Goal: Transaction & Acquisition: Purchase product/service

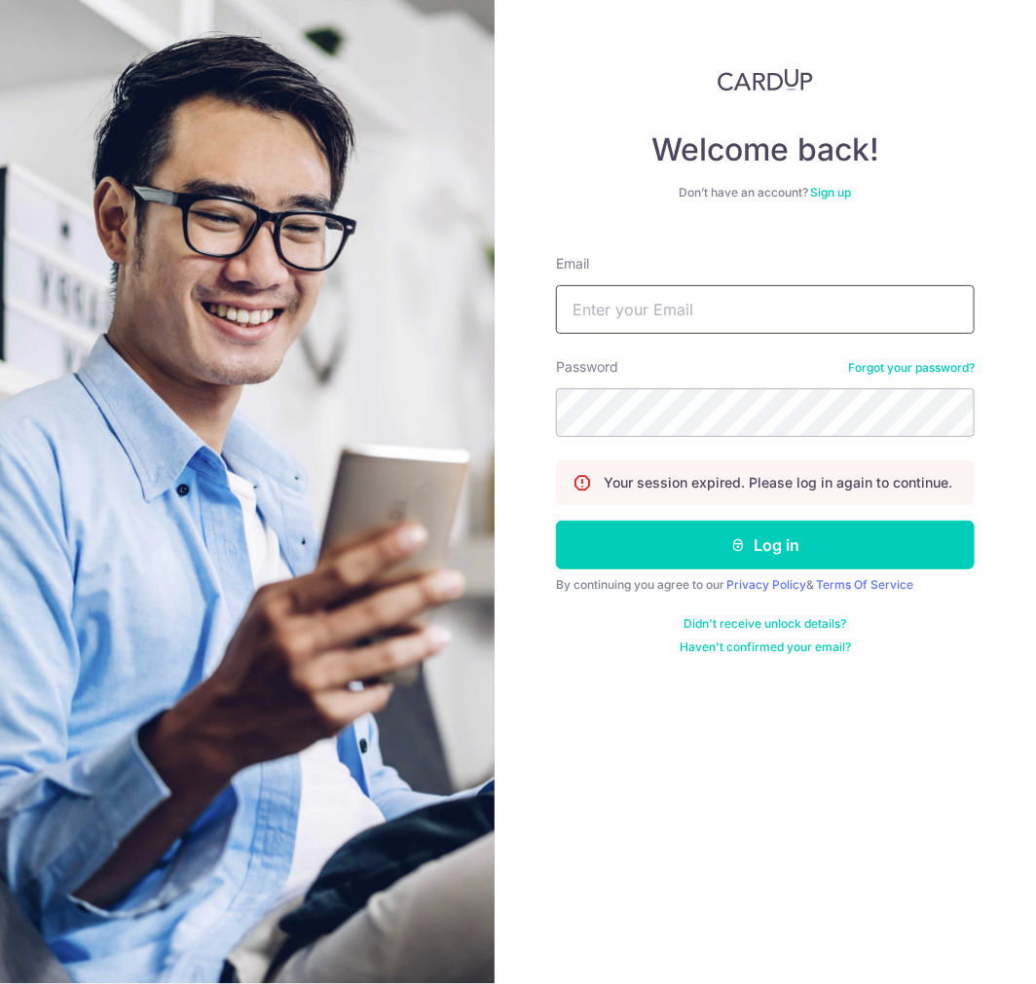
click at [610, 296] on input "Email" at bounding box center [765, 309] width 419 height 49
type input "kenninc@gmail.com"
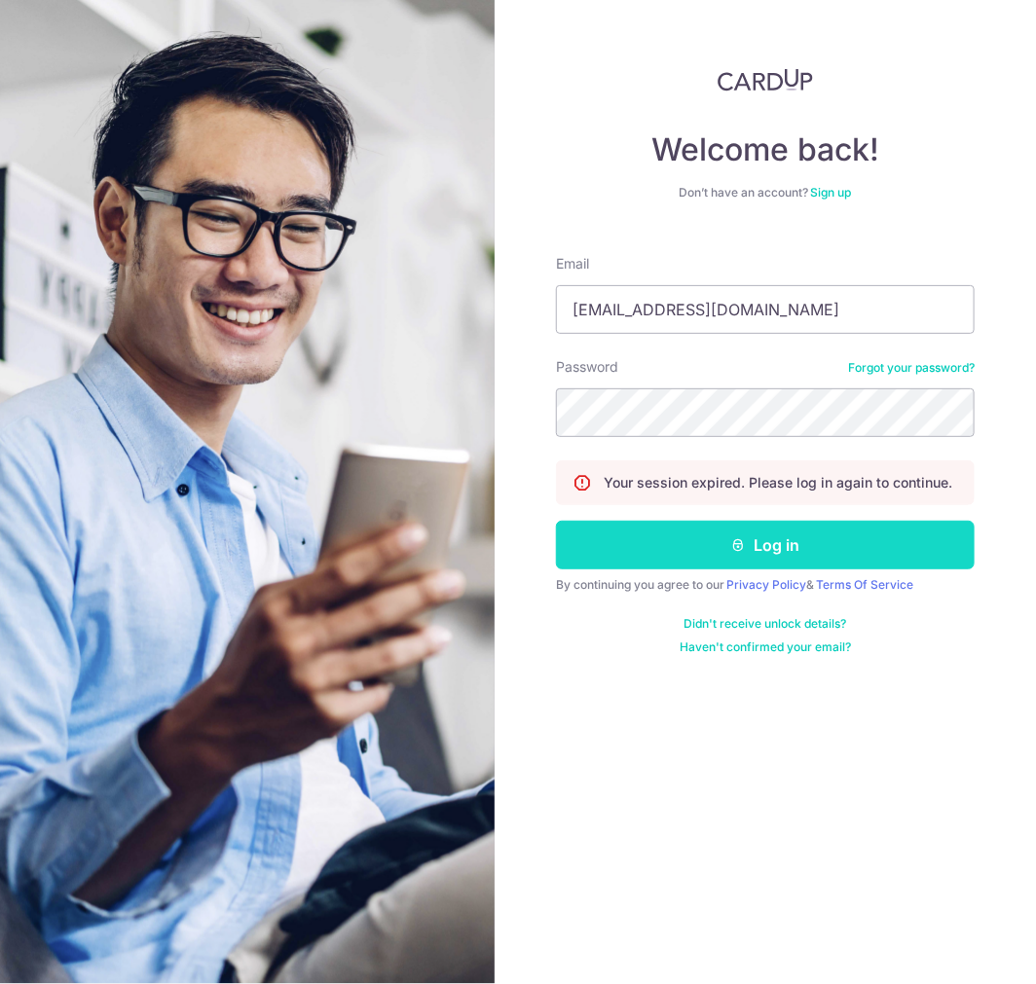
click at [653, 546] on button "Log in" at bounding box center [765, 545] width 419 height 49
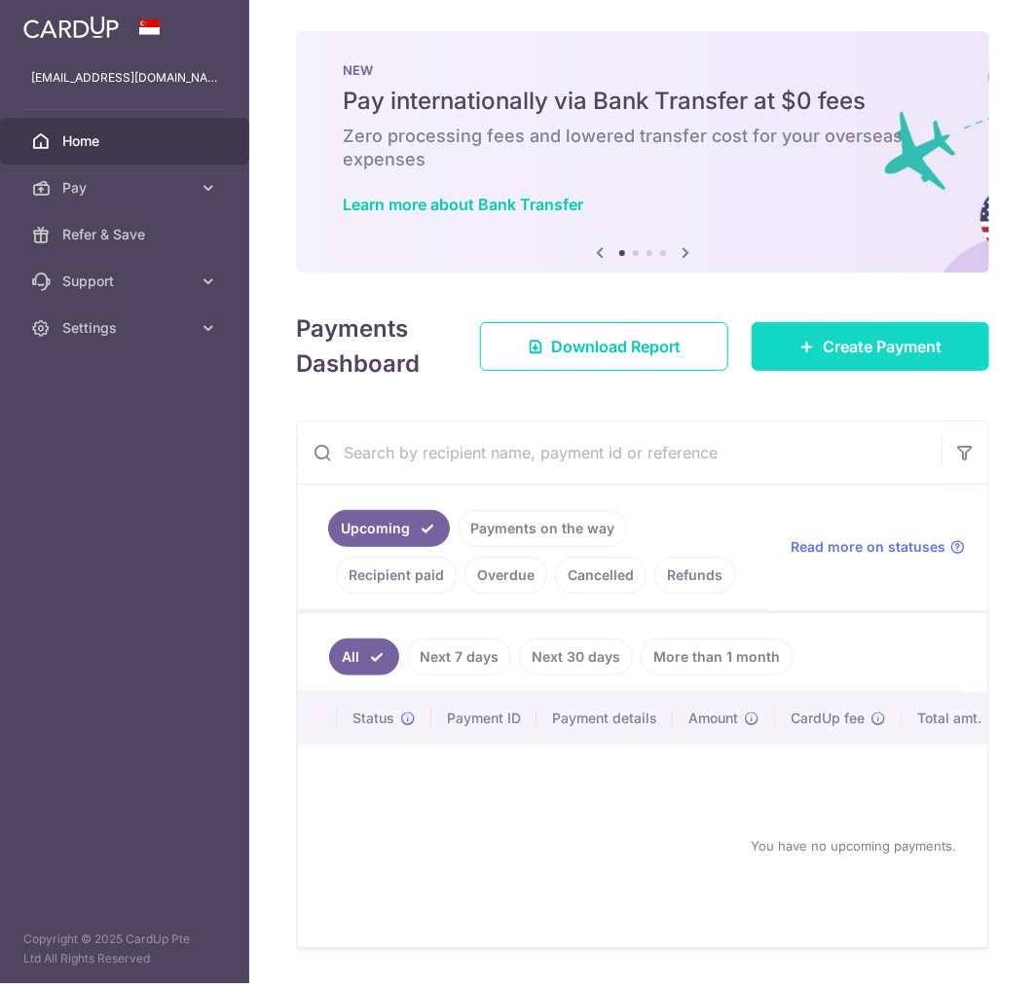
click at [832, 354] on span "Create Payment" at bounding box center [882, 346] width 119 height 23
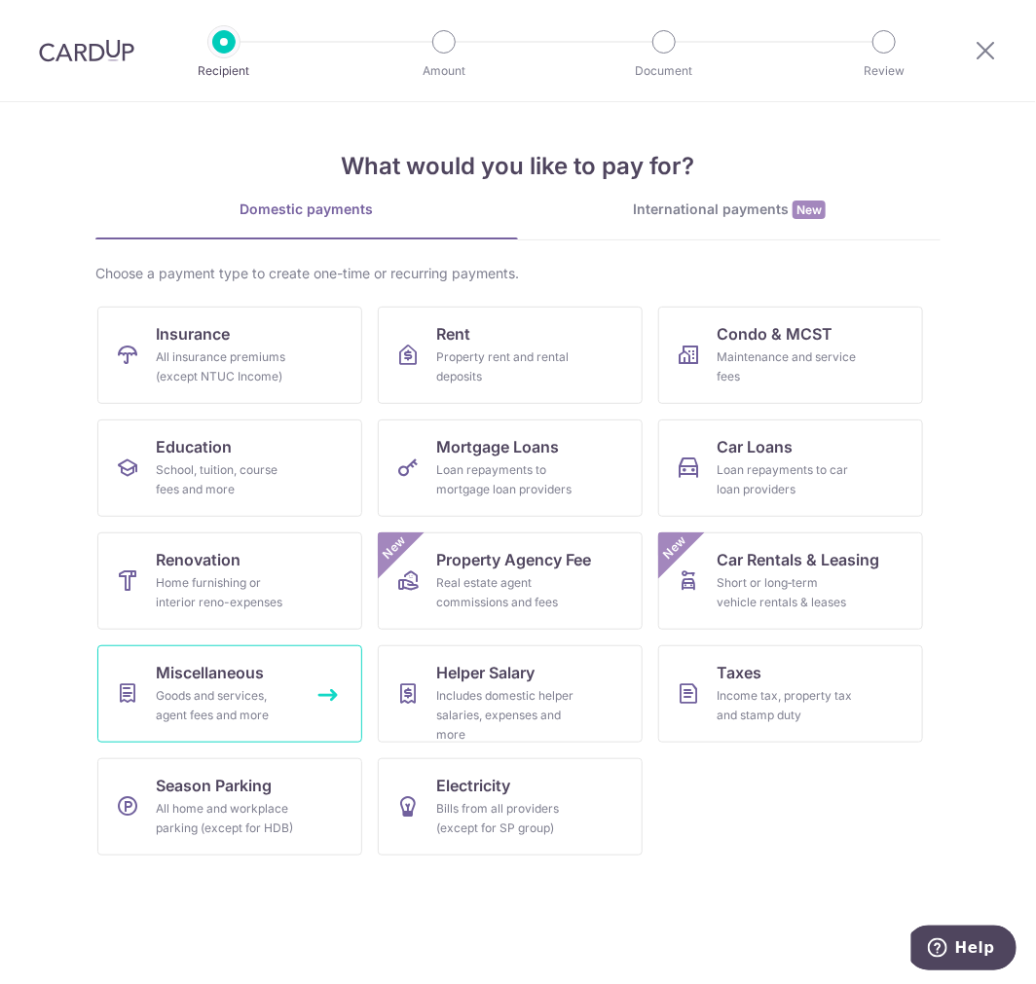
click at [258, 696] on div "Goods and services, agent fees and more" at bounding box center [226, 705] width 140 height 39
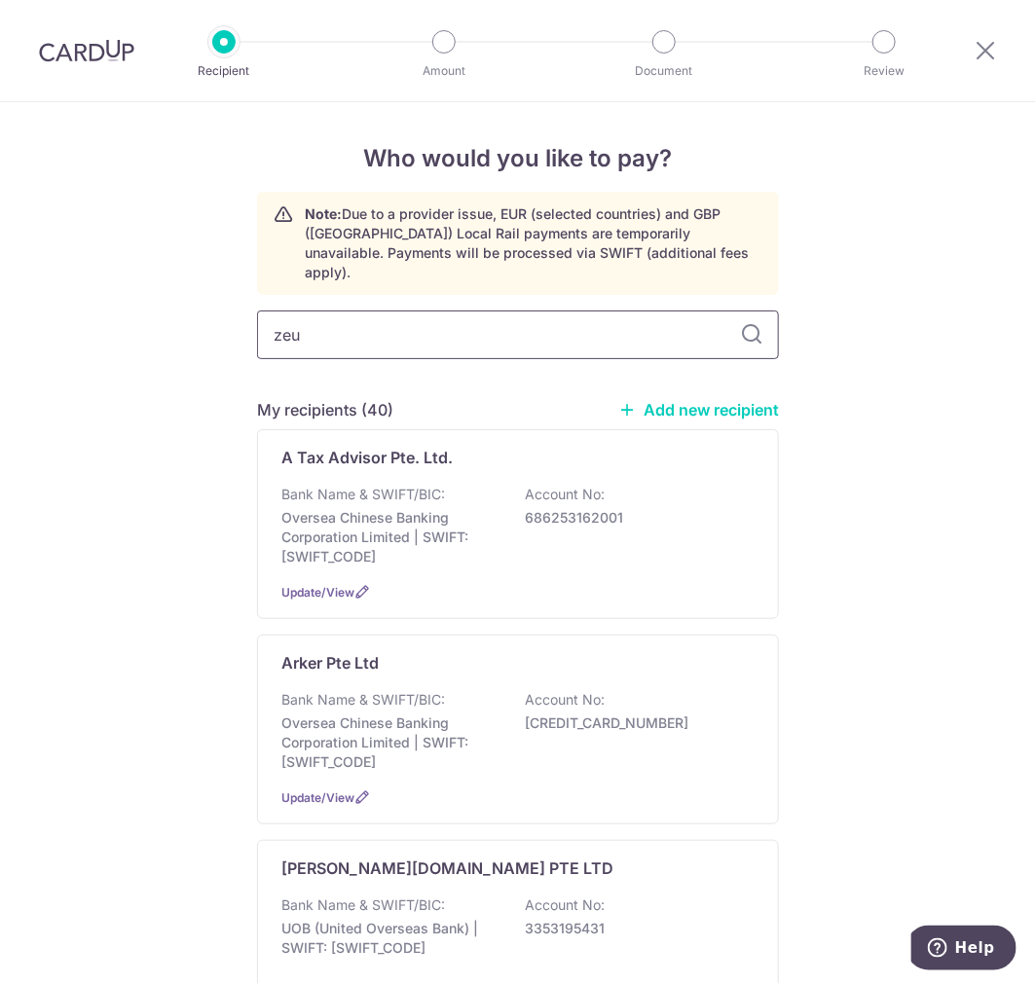
type input "zeus"
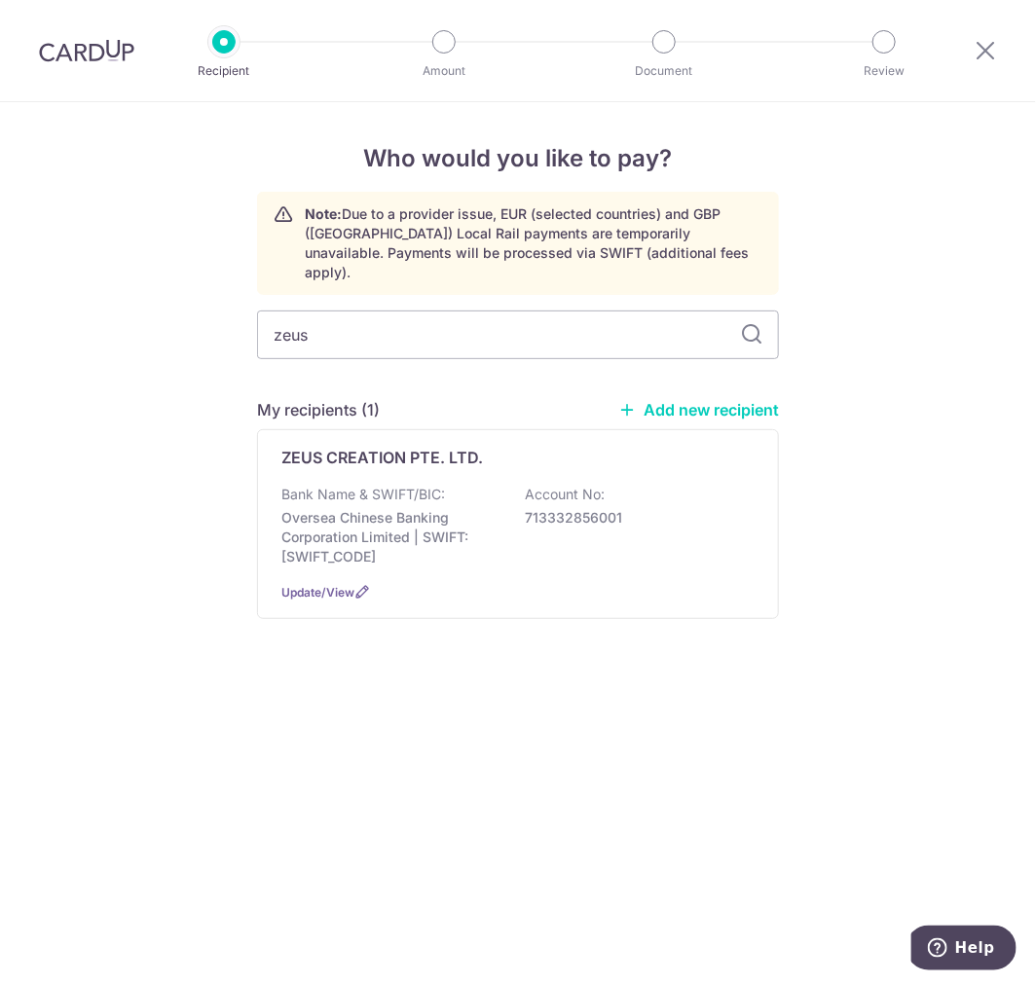
click at [354, 488] on div "Bank Name & SWIFT/BIC: Oversea Chinese Banking Corporation Limited | SWIFT: OCB…" at bounding box center [517, 526] width 473 height 82
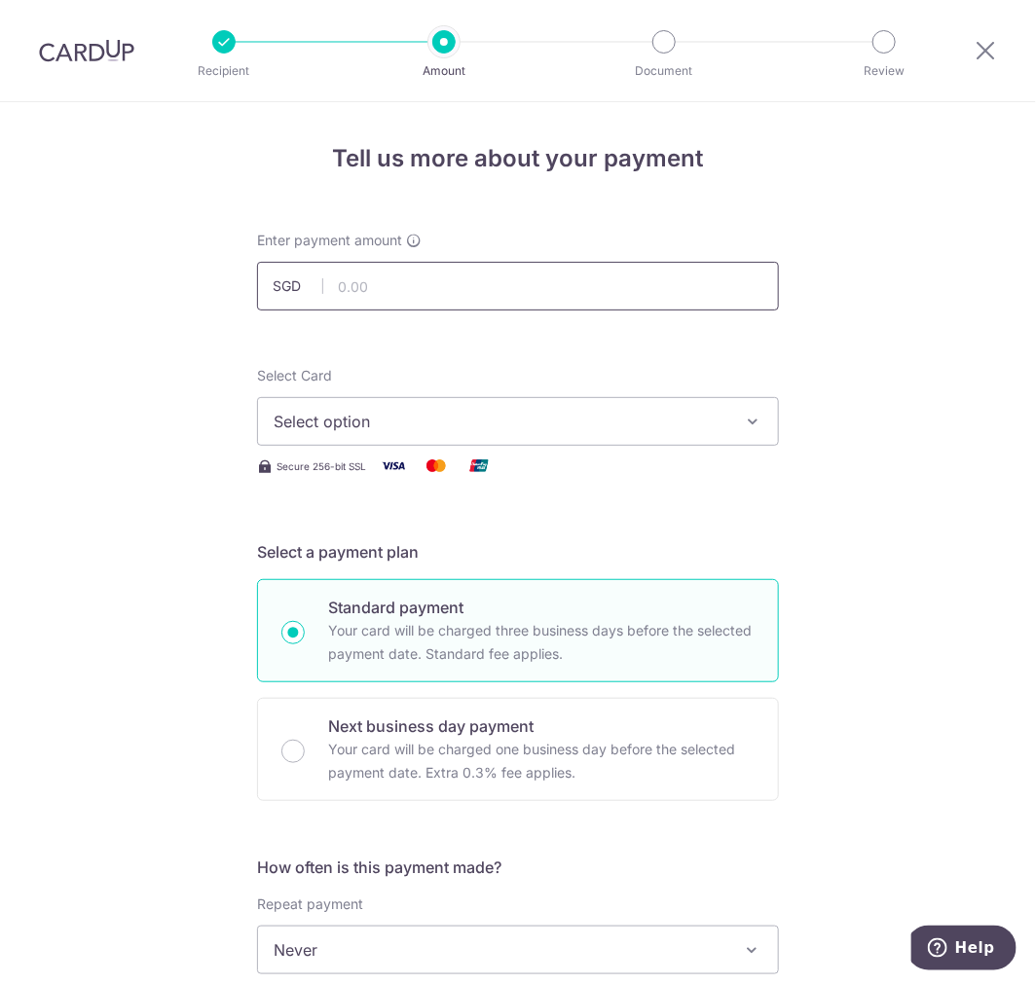
click at [383, 293] on input "text" at bounding box center [518, 286] width 522 height 49
type input "9,500.00"
drag, startPoint x: 332, startPoint y: 431, endPoint x: 332, endPoint y: 449, distance: 17.5
click at [332, 431] on span "Select option" at bounding box center [501, 421] width 454 height 23
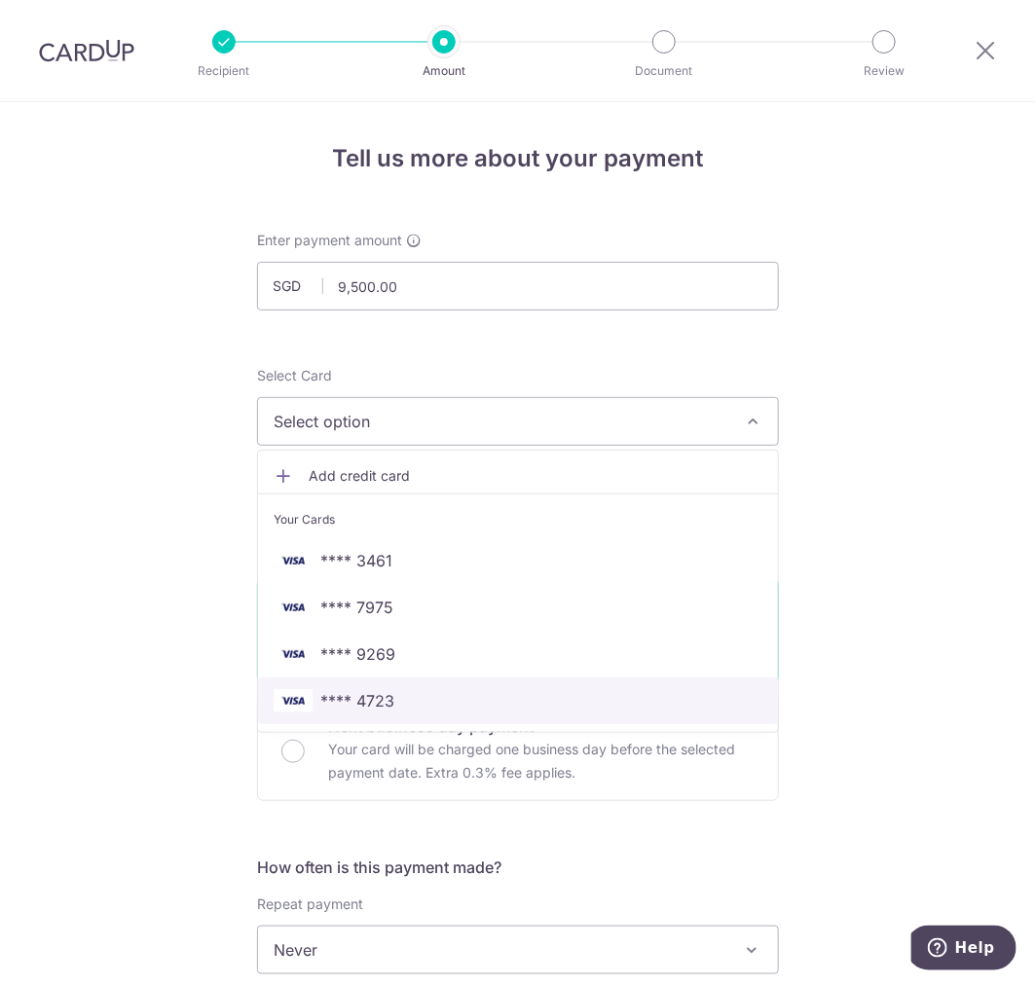
drag, startPoint x: 350, startPoint y: 695, endPoint x: 336, endPoint y: 691, distance: 15.1
click at [350, 695] on span "**** 4723" at bounding box center [357, 700] width 74 height 23
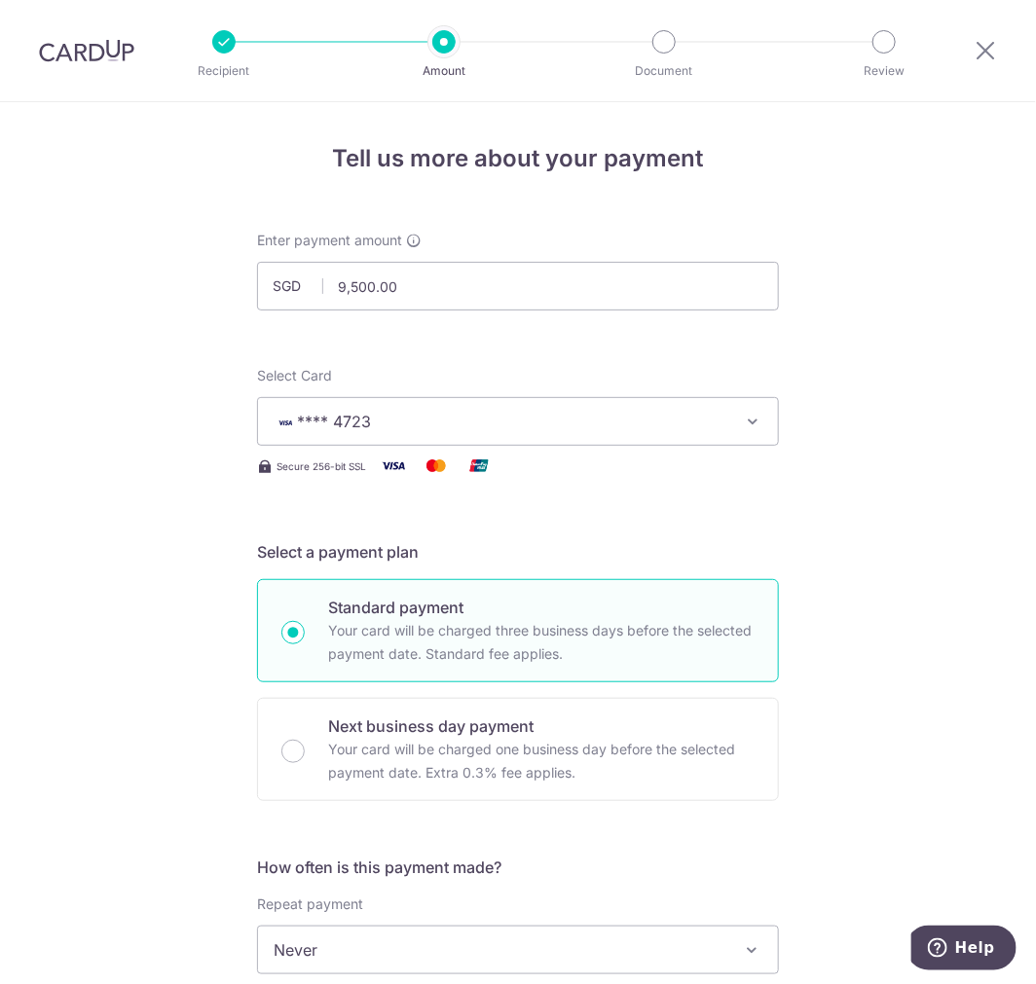
click at [143, 625] on div "Tell us more about your payment Enter payment amount SGD 9,500.00 9500.00 Selec…" at bounding box center [518, 982] width 1036 height 1761
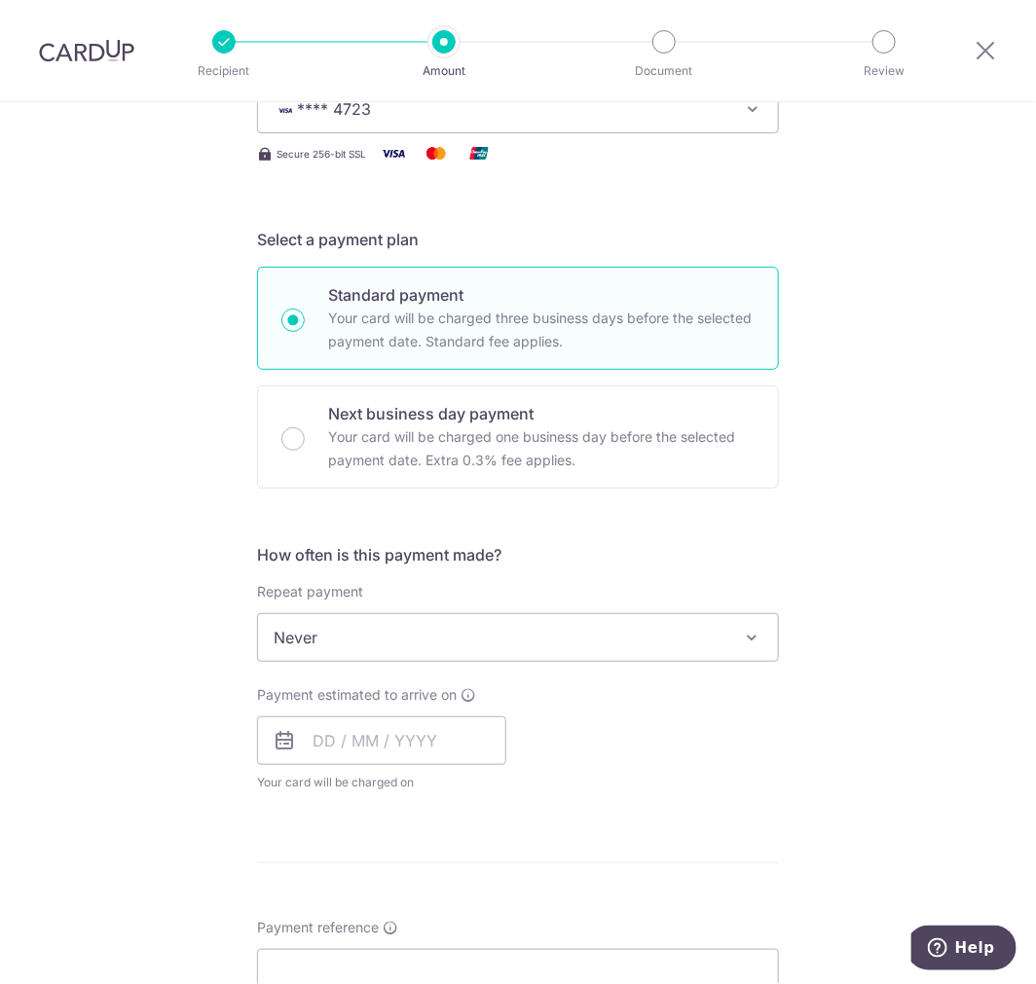
scroll to position [324, 0]
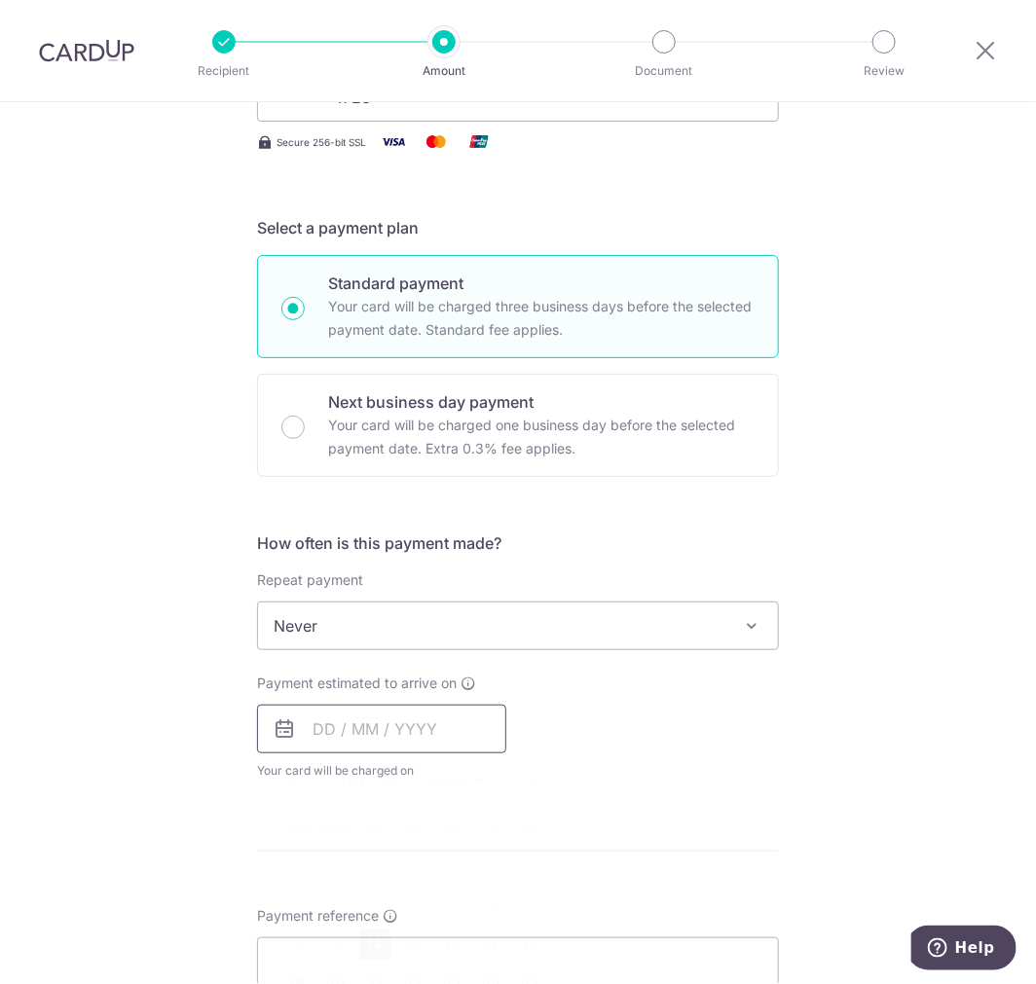
drag, startPoint x: 316, startPoint y: 738, endPoint x: 327, endPoint y: 753, distance: 18.9
click at [316, 738] on input "text" at bounding box center [381, 729] width 249 height 49
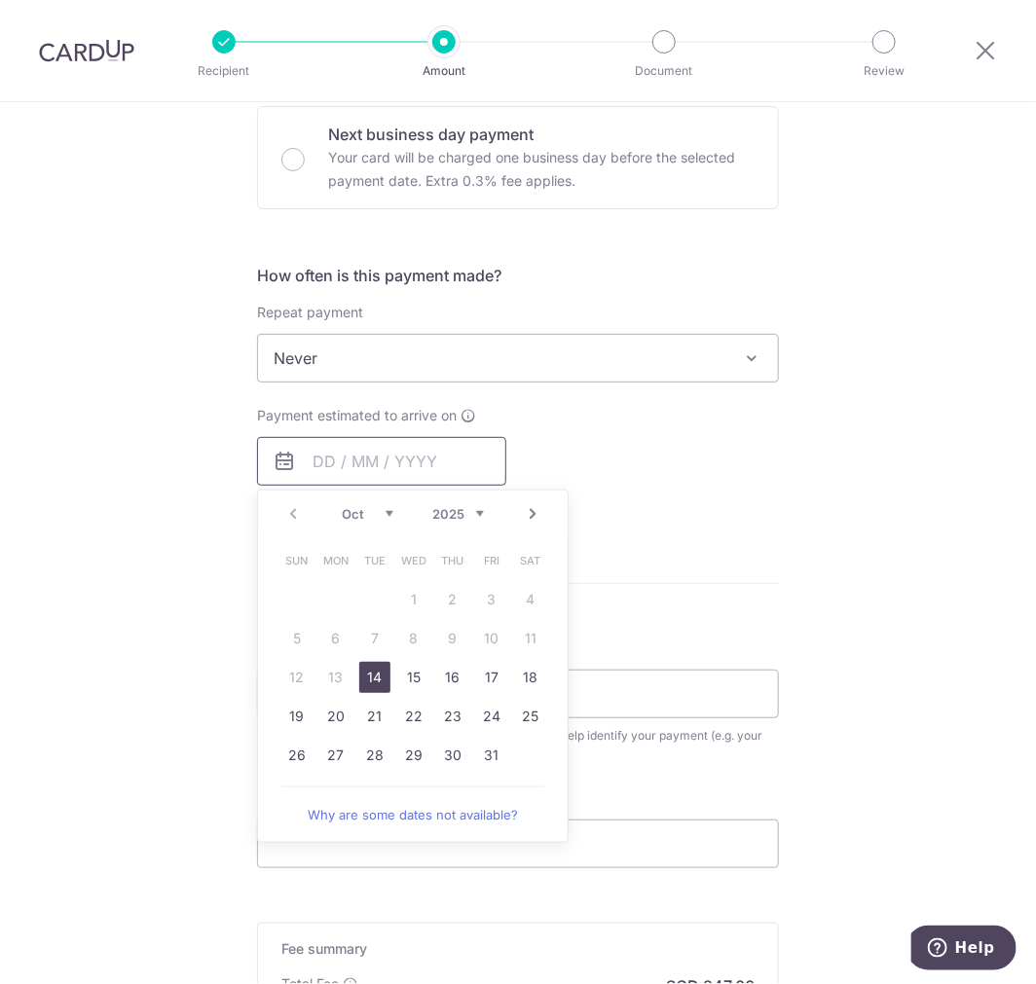
scroll to position [648, 0]
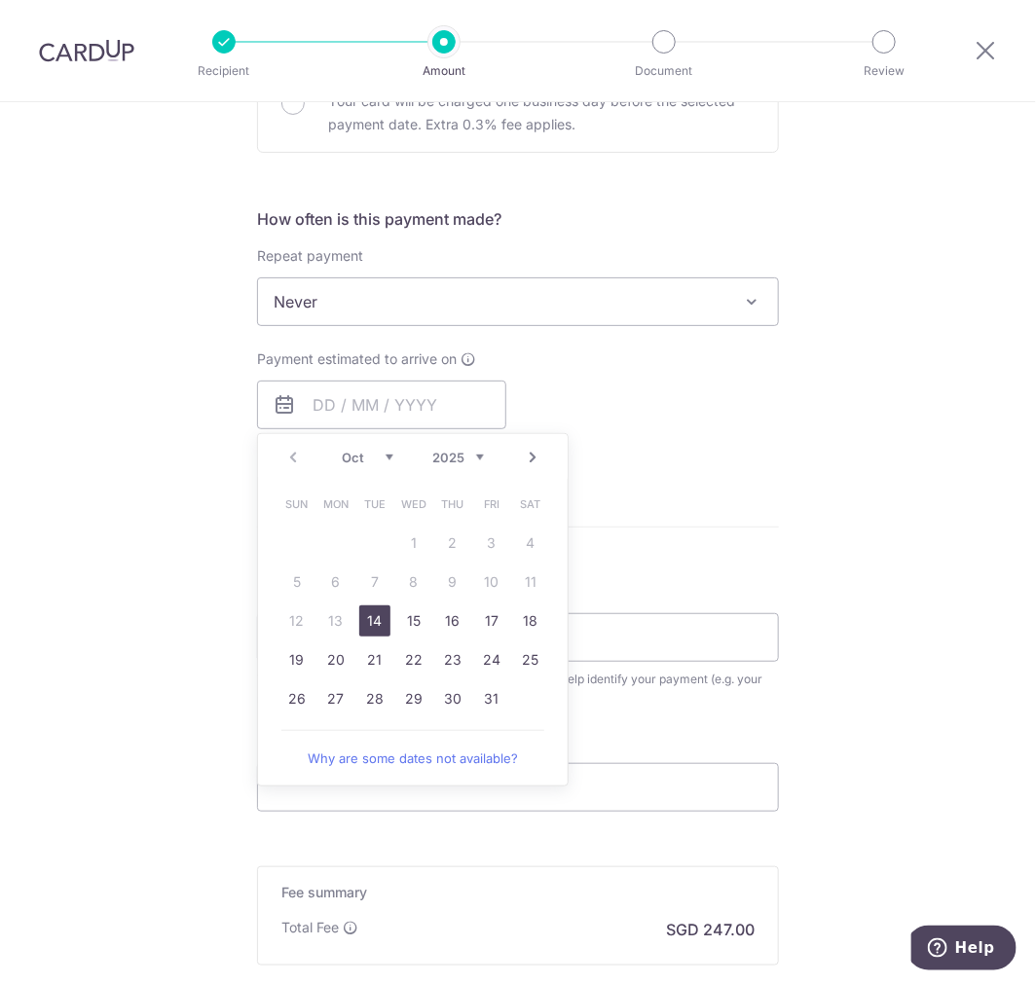
click at [363, 628] on link "14" at bounding box center [374, 620] width 31 height 31
type input "[DATE]"
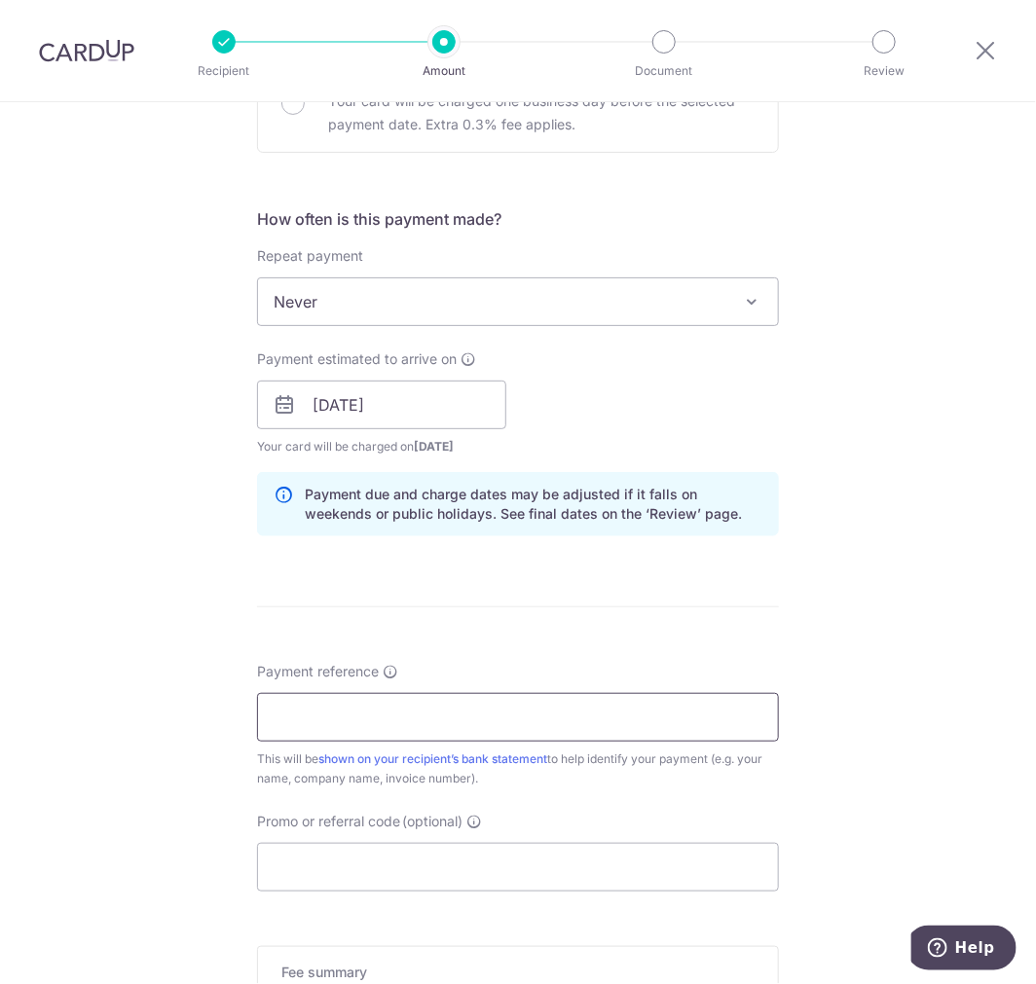
click at [337, 724] on input "Payment reference" at bounding box center [518, 717] width 522 height 49
type input "R"
type input "Roadshows for 13 Oct to 26 Oct"
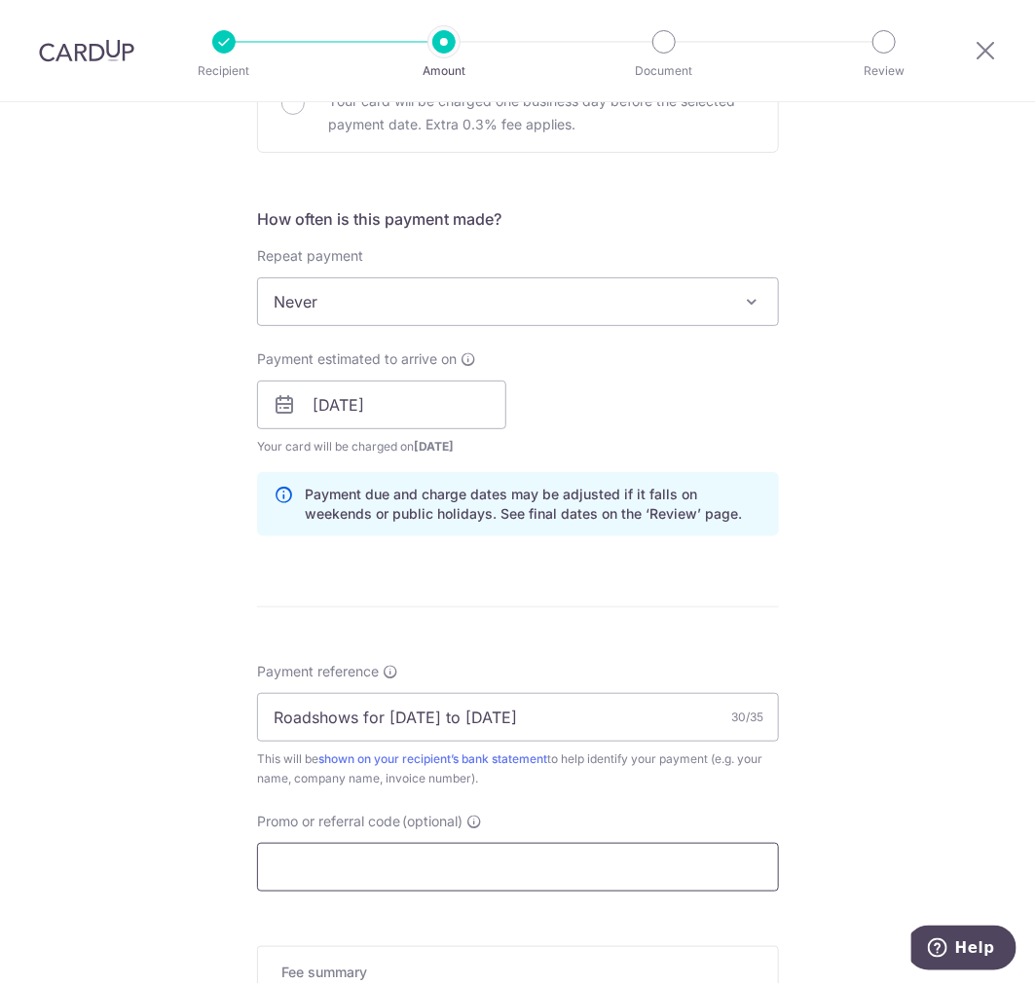
click at [351, 876] on input "Promo or referral code (optional)" at bounding box center [518, 867] width 522 height 49
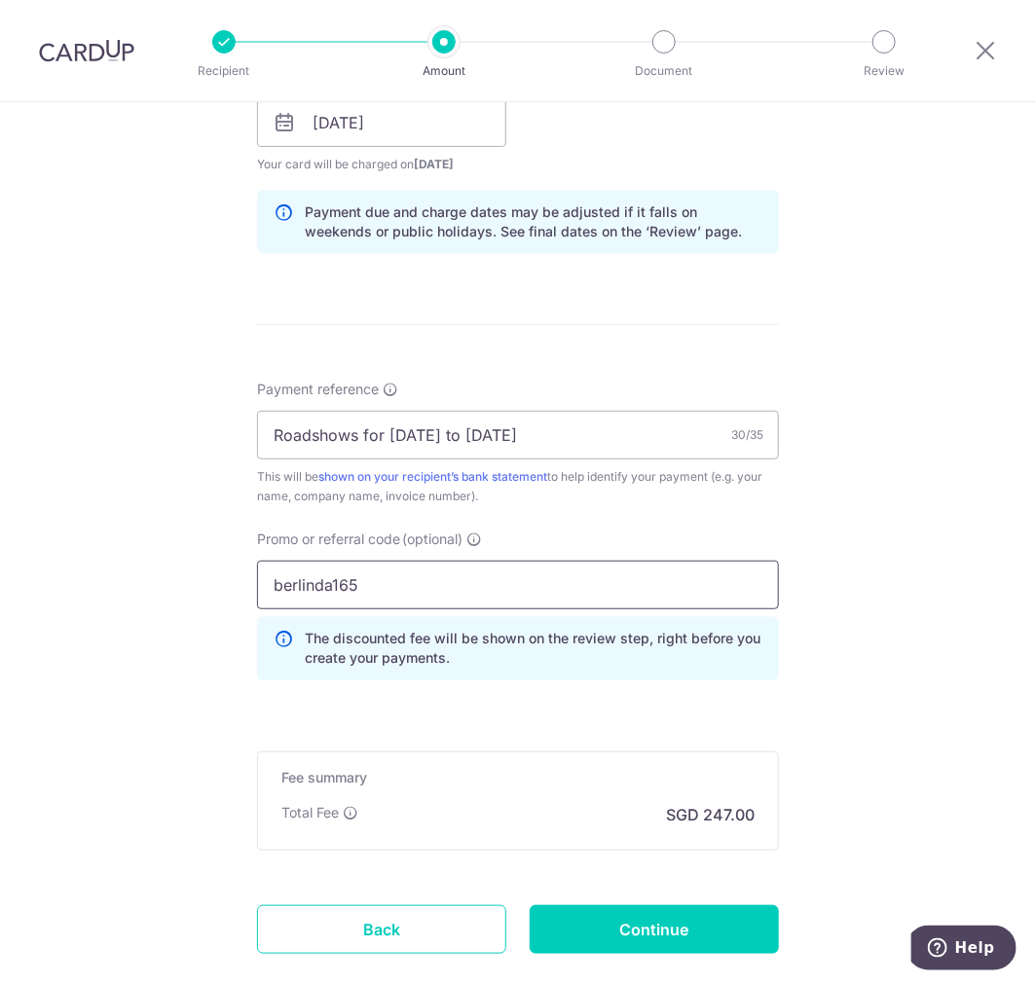
scroll to position [1046, 0]
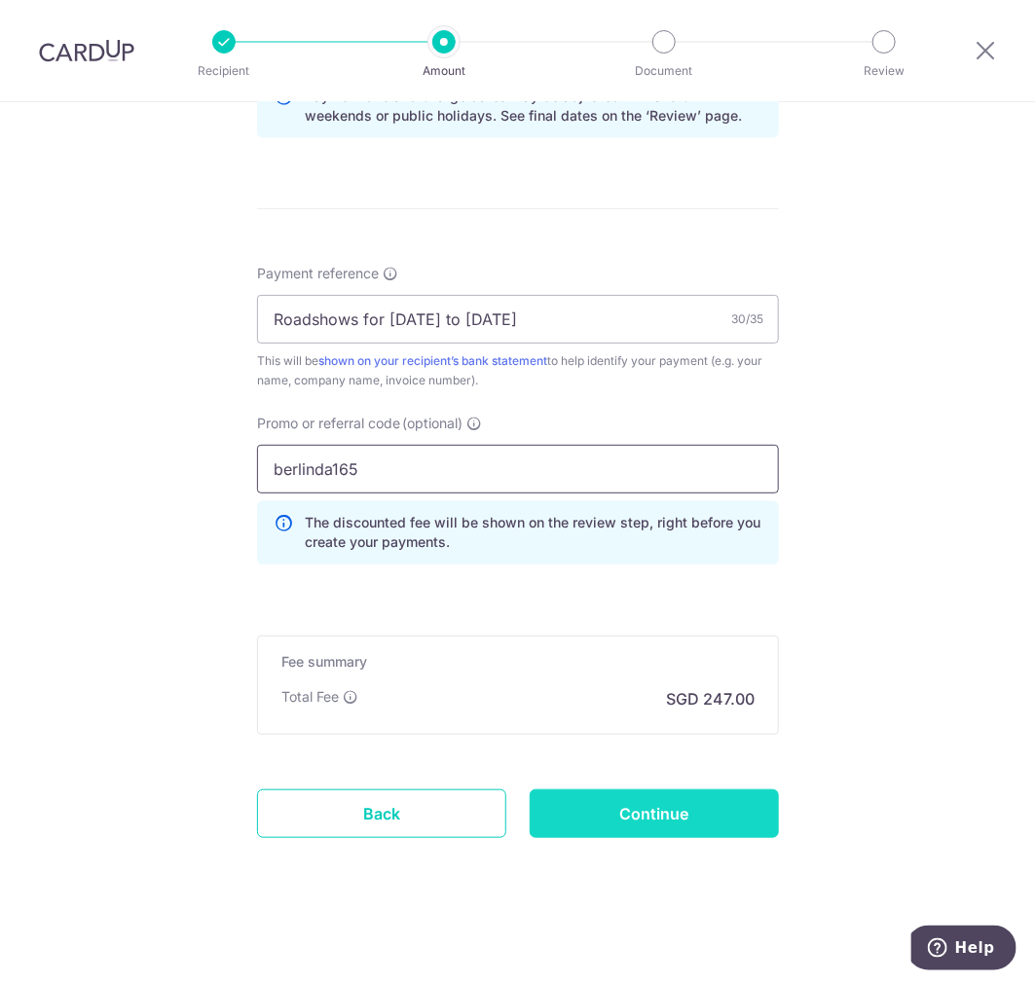
type input "berlinda165"
click at [625, 816] on input "Continue" at bounding box center [654, 813] width 249 height 49
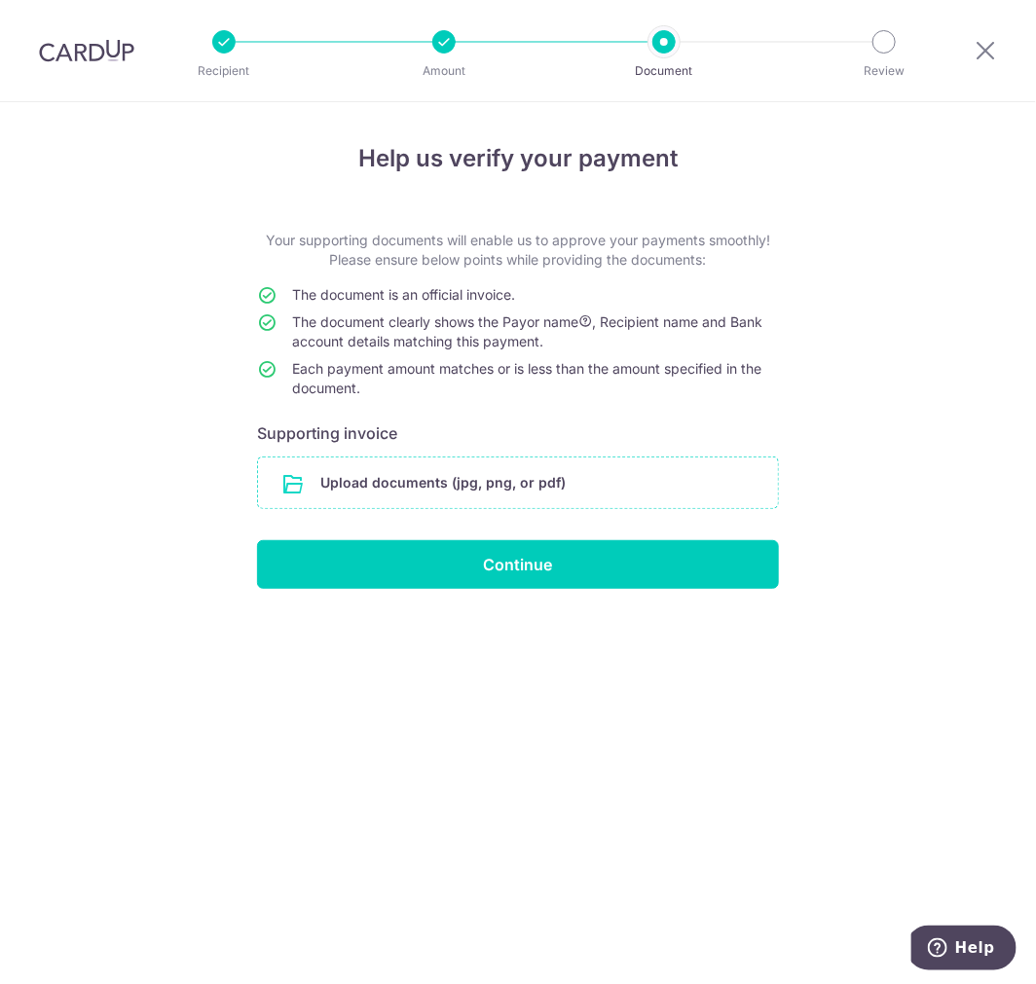
click at [371, 488] on input "file" at bounding box center [518, 483] width 520 height 51
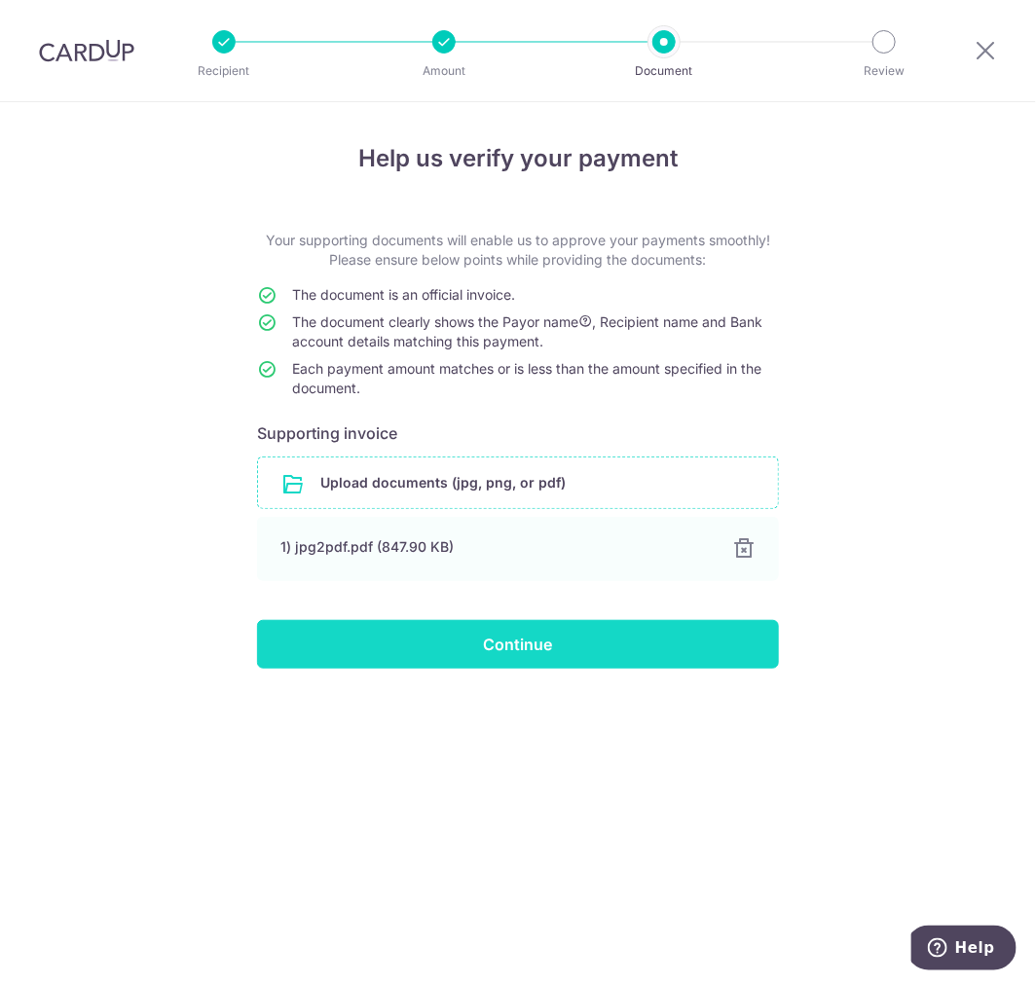
click at [411, 647] on input "Continue" at bounding box center [518, 644] width 522 height 49
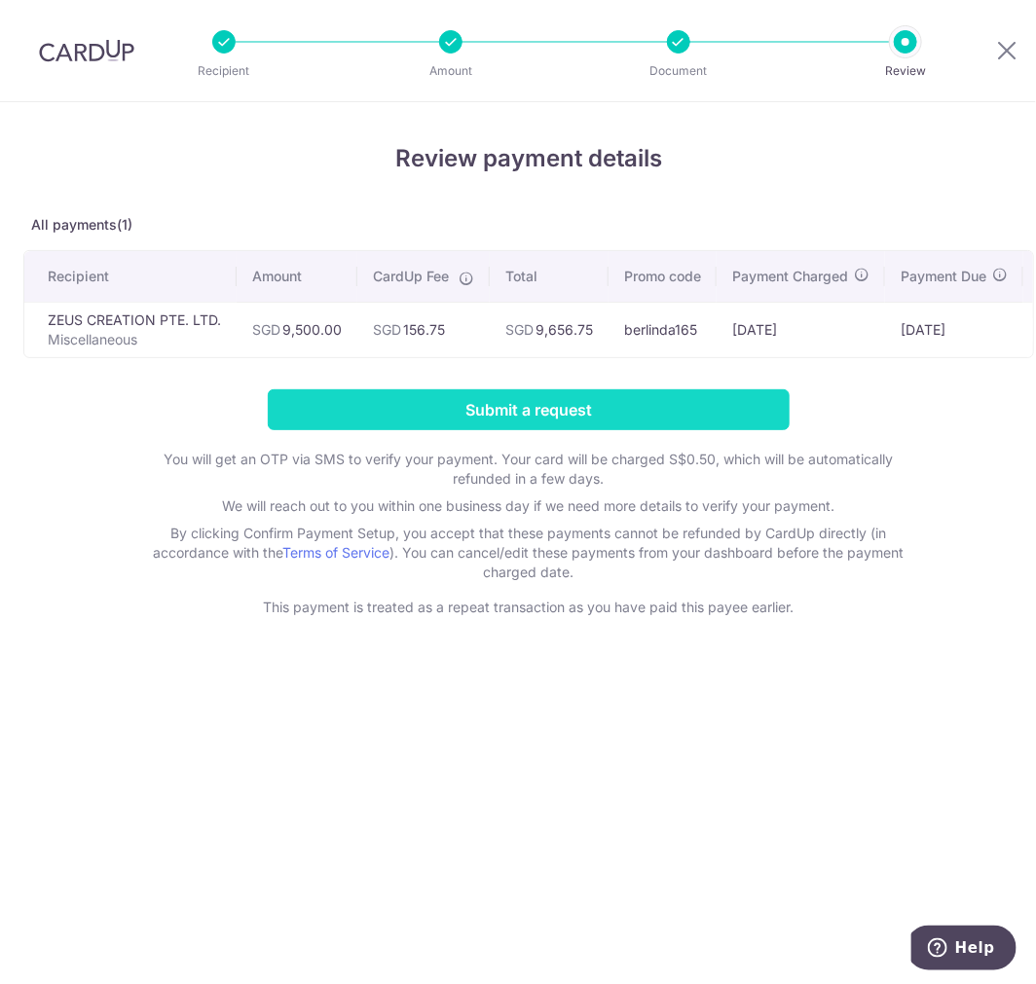
click at [300, 430] on input "Submit a request" at bounding box center [529, 409] width 522 height 41
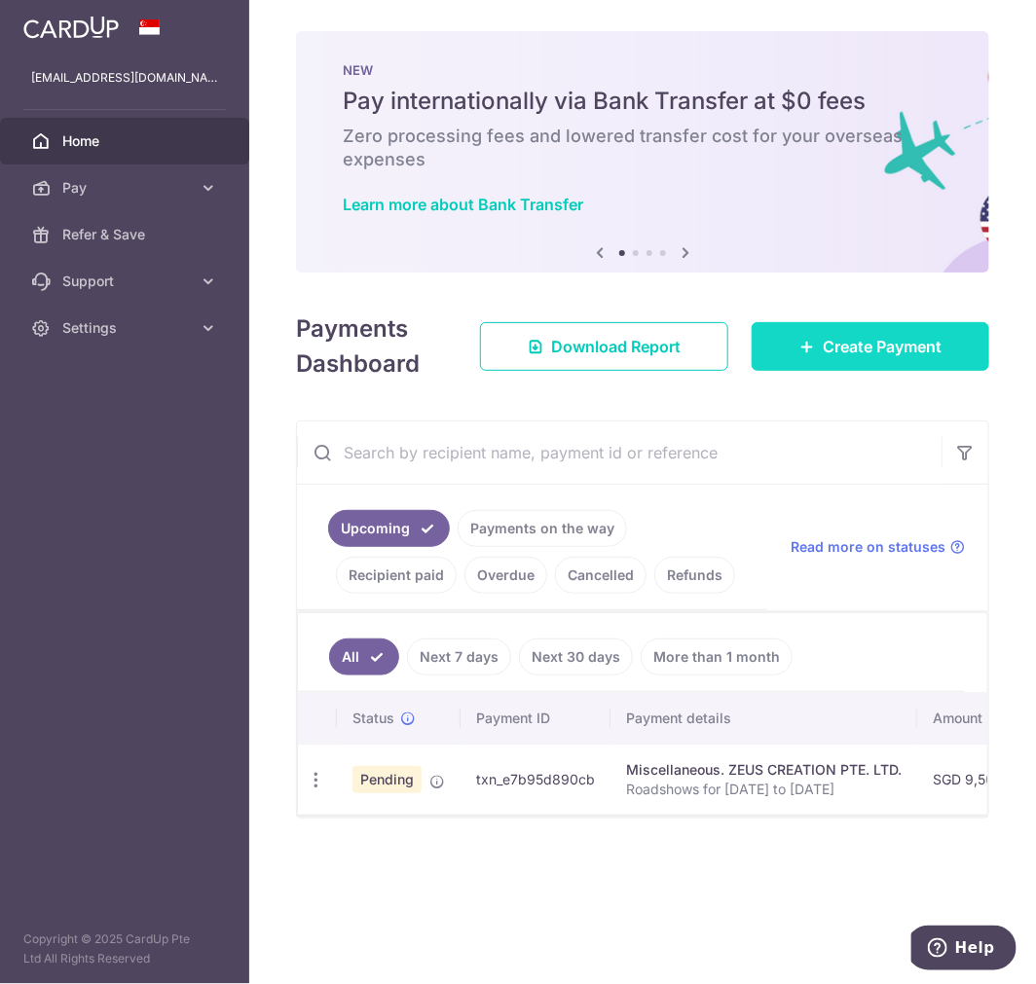
click at [858, 324] on link "Create Payment" at bounding box center [870, 346] width 238 height 49
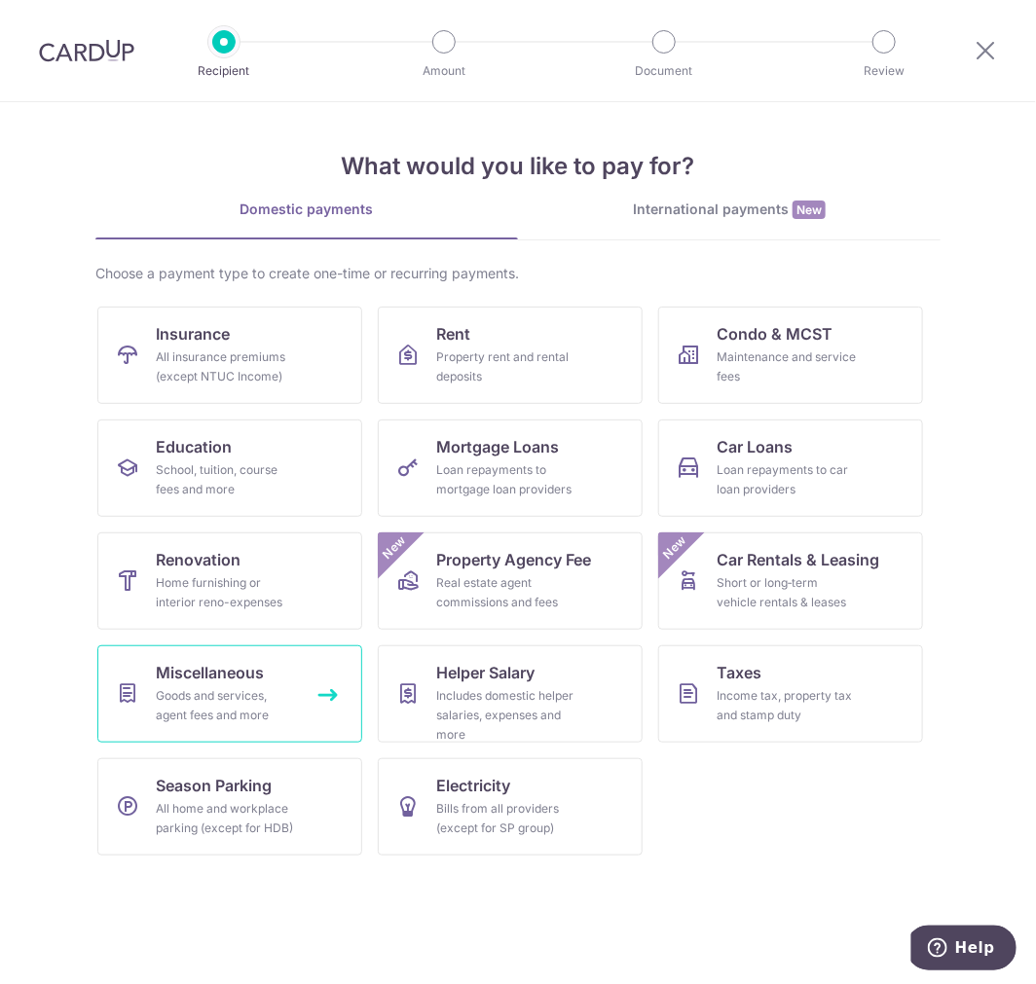
click at [206, 674] on span "Miscellaneous" at bounding box center [210, 672] width 108 height 23
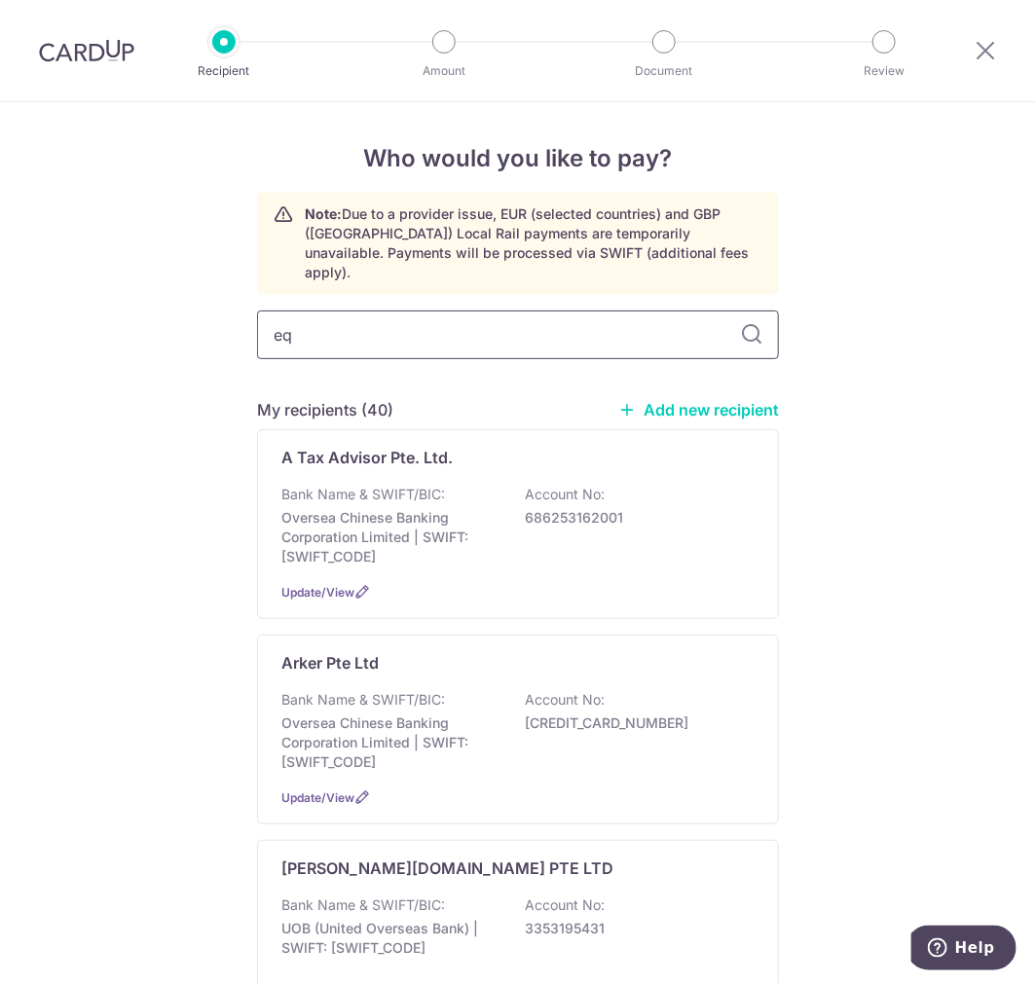
type input "equ"
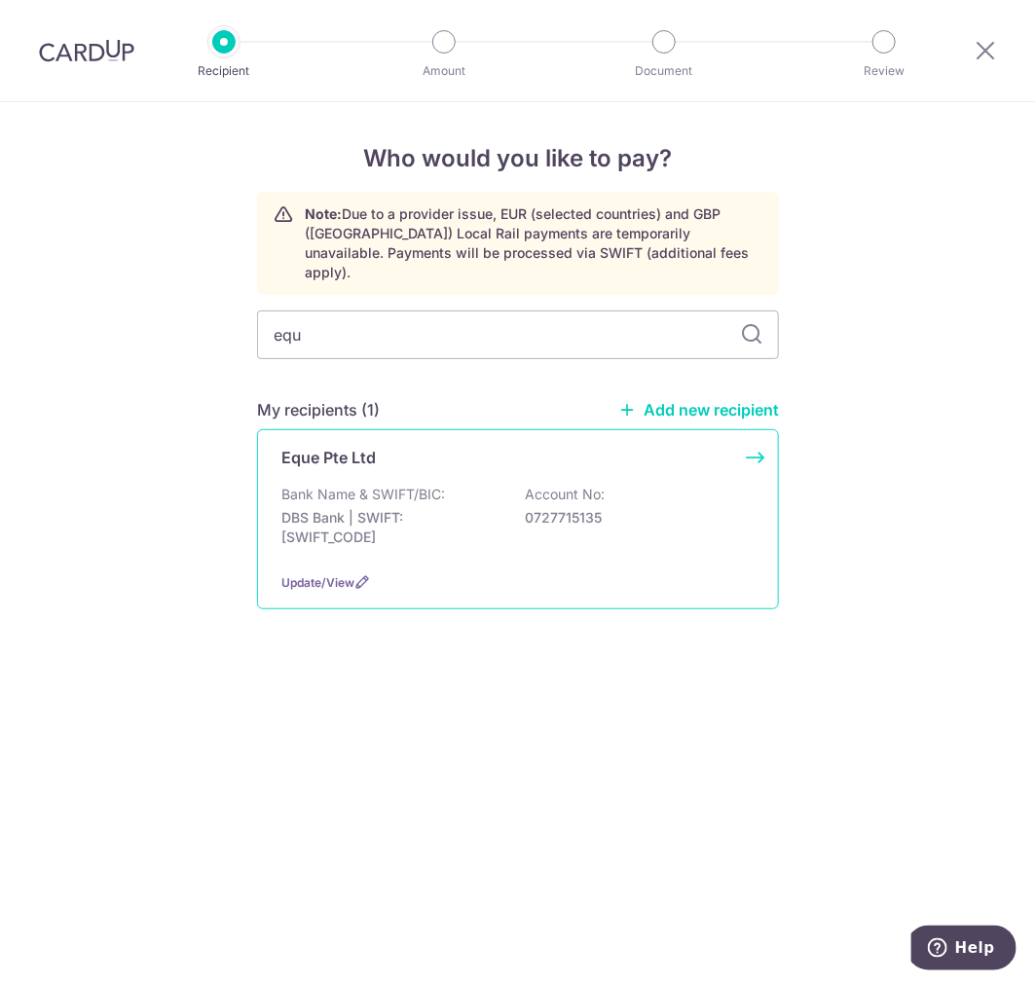
click at [563, 537] on div "Bank Name & SWIFT/BIC: DBS Bank | SWIFT: DBSSSGSGXXX Account No: 0727715135" at bounding box center [517, 521] width 473 height 72
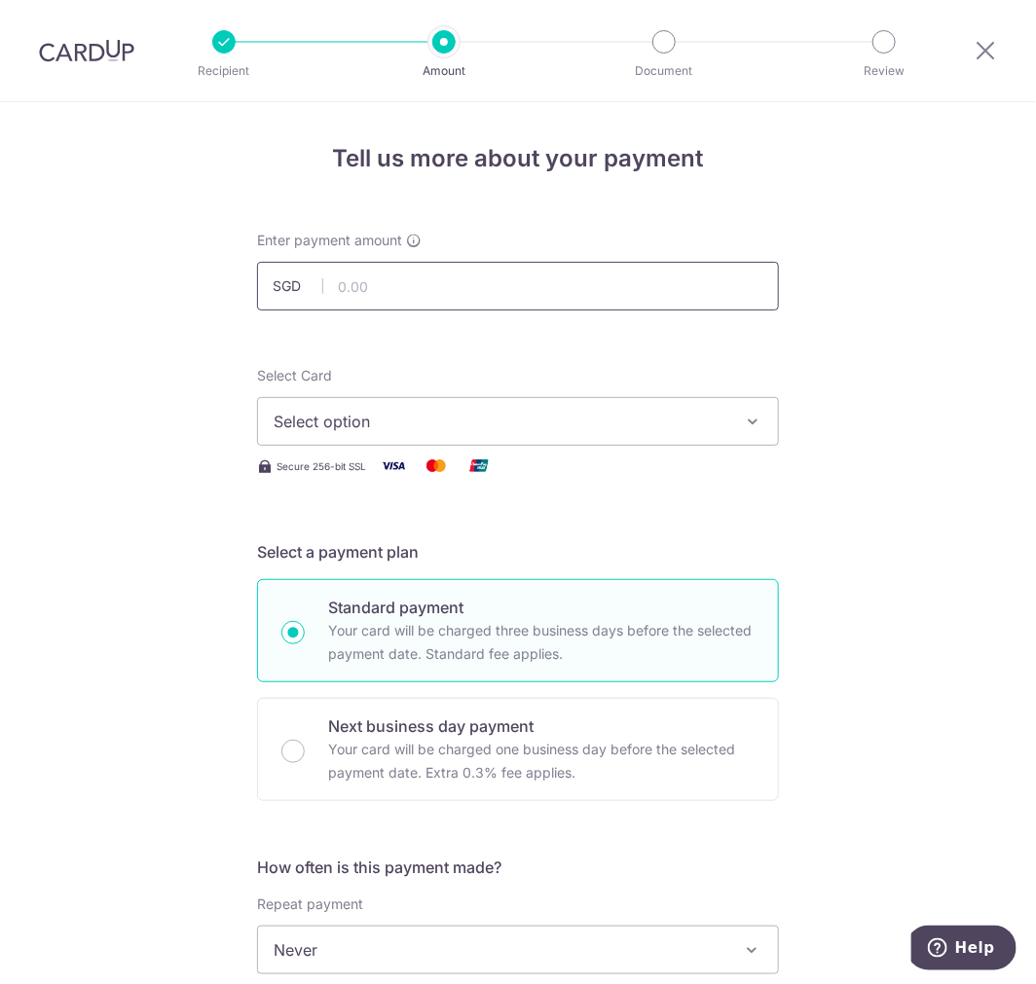
click at [421, 284] on input "text" at bounding box center [518, 286] width 522 height 49
type input "5,500.00"
drag, startPoint x: 285, startPoint y: 420, endPoint x: 277, endPoint y: 463, distance: 44.5
click at [285, 420] on span "Select option" at bounding box center [501, 421] width 454 height 23
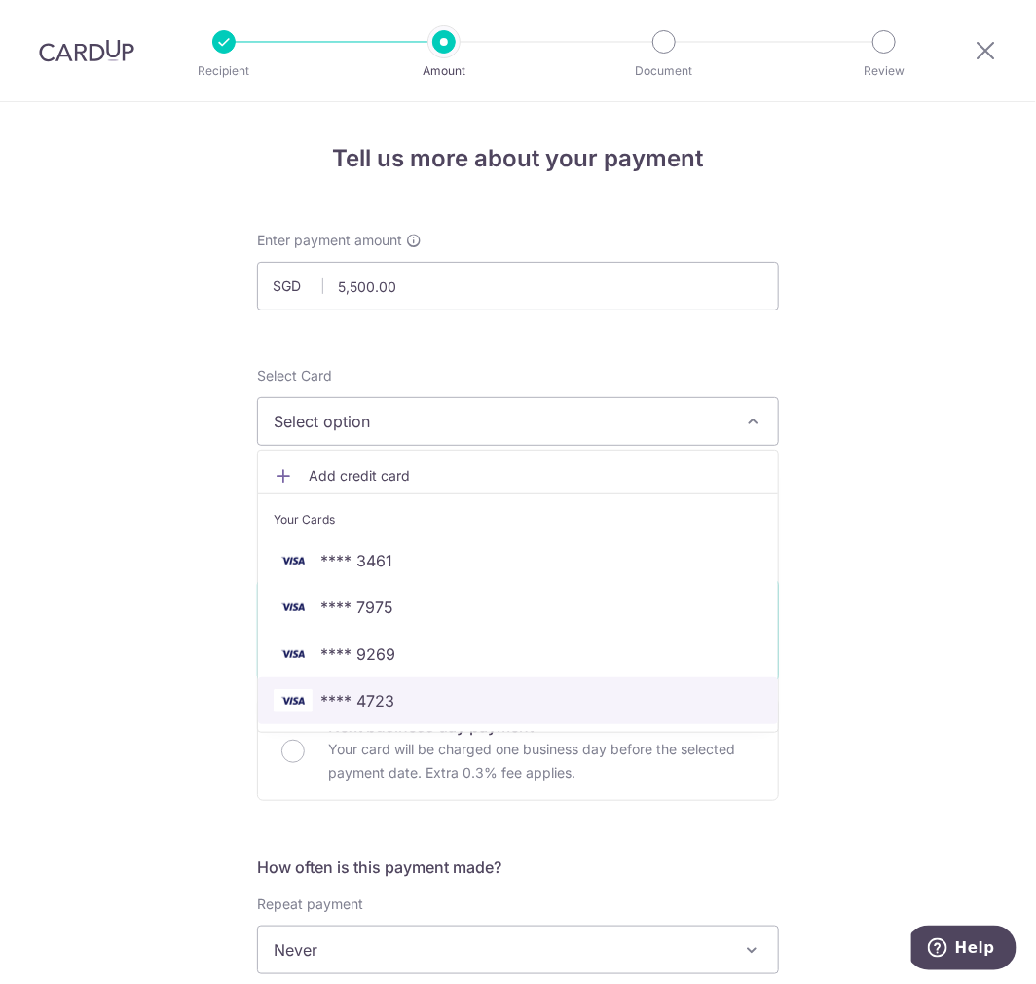
click at [344, 689] on span "**** 4723" at bounding box center [357, 700] width 74 height 23
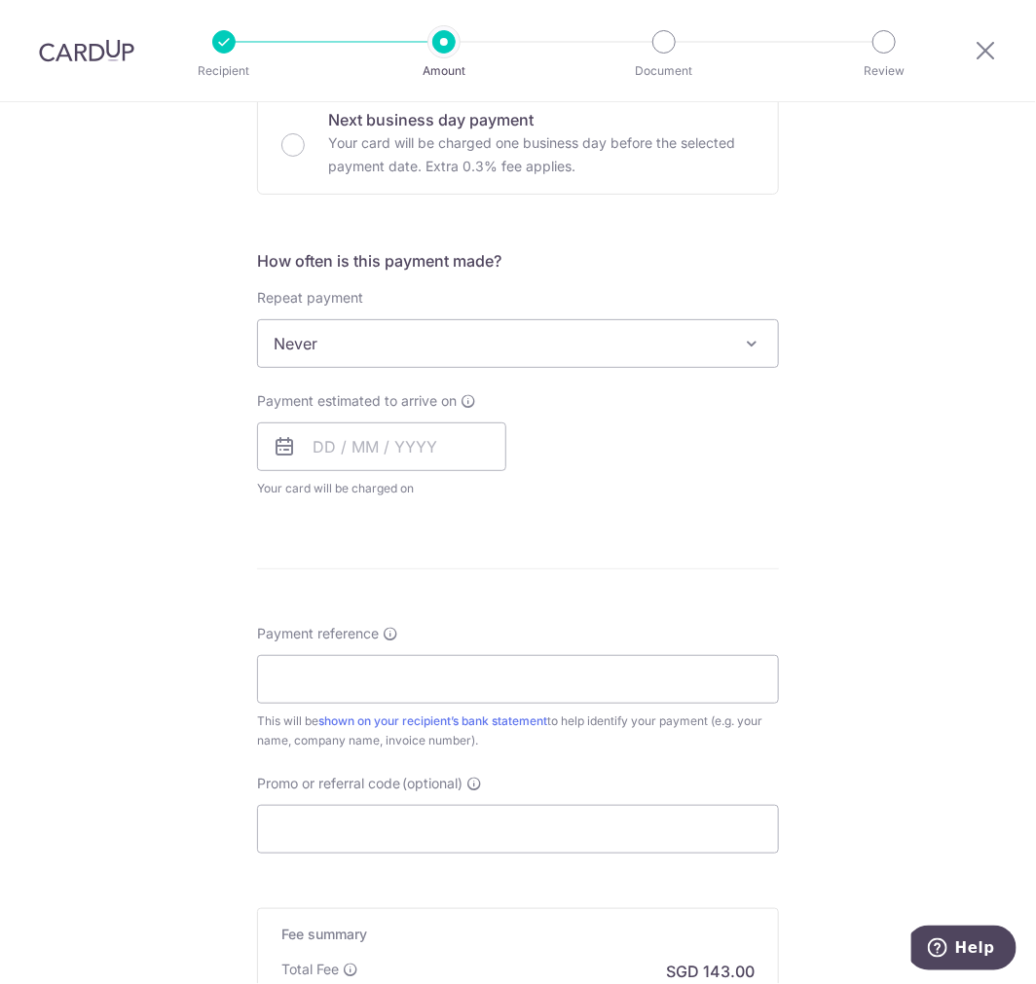
scroll to position [648, 0]
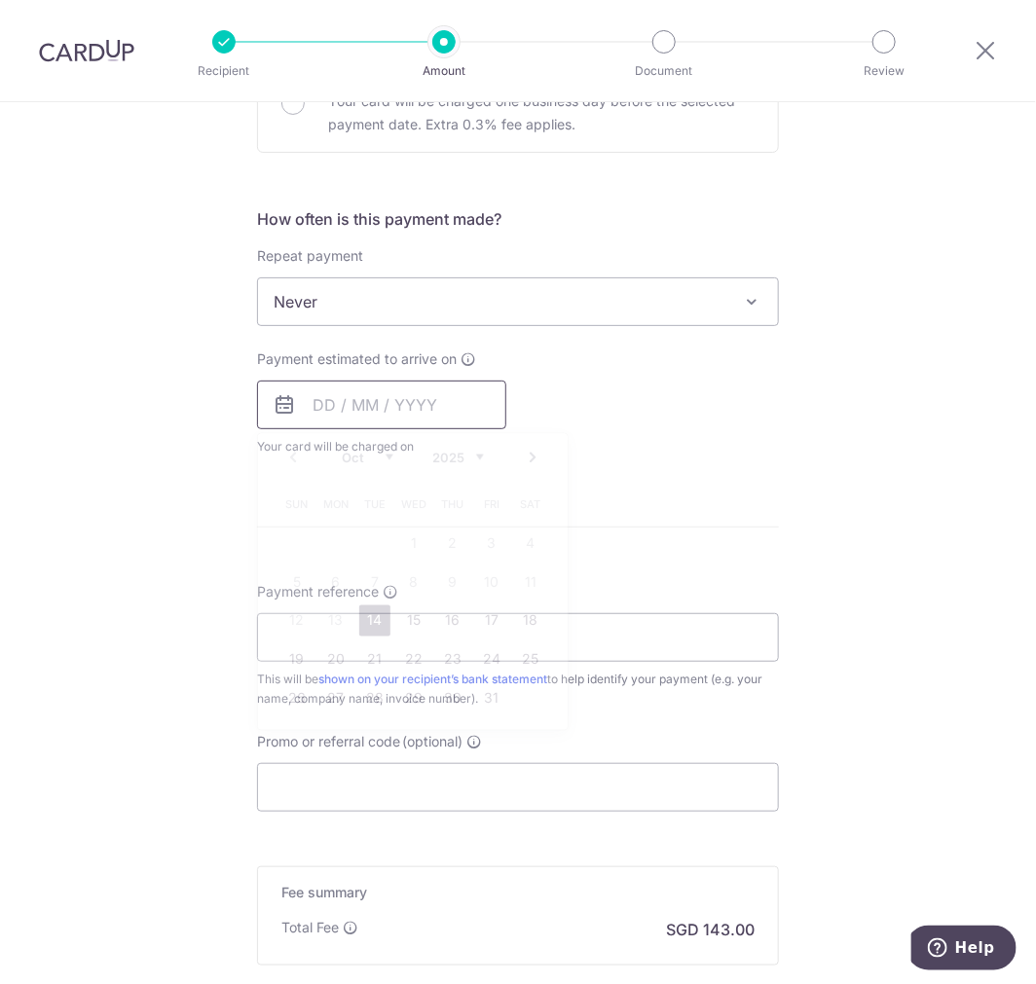
drag, startPoint x: 308, startPoint y: 403, endPoint x: 328, endPoint y: 460, distance: 61.0
click at [308, 403] on input "text" at bounding box center [381, 405] width 249 height 49
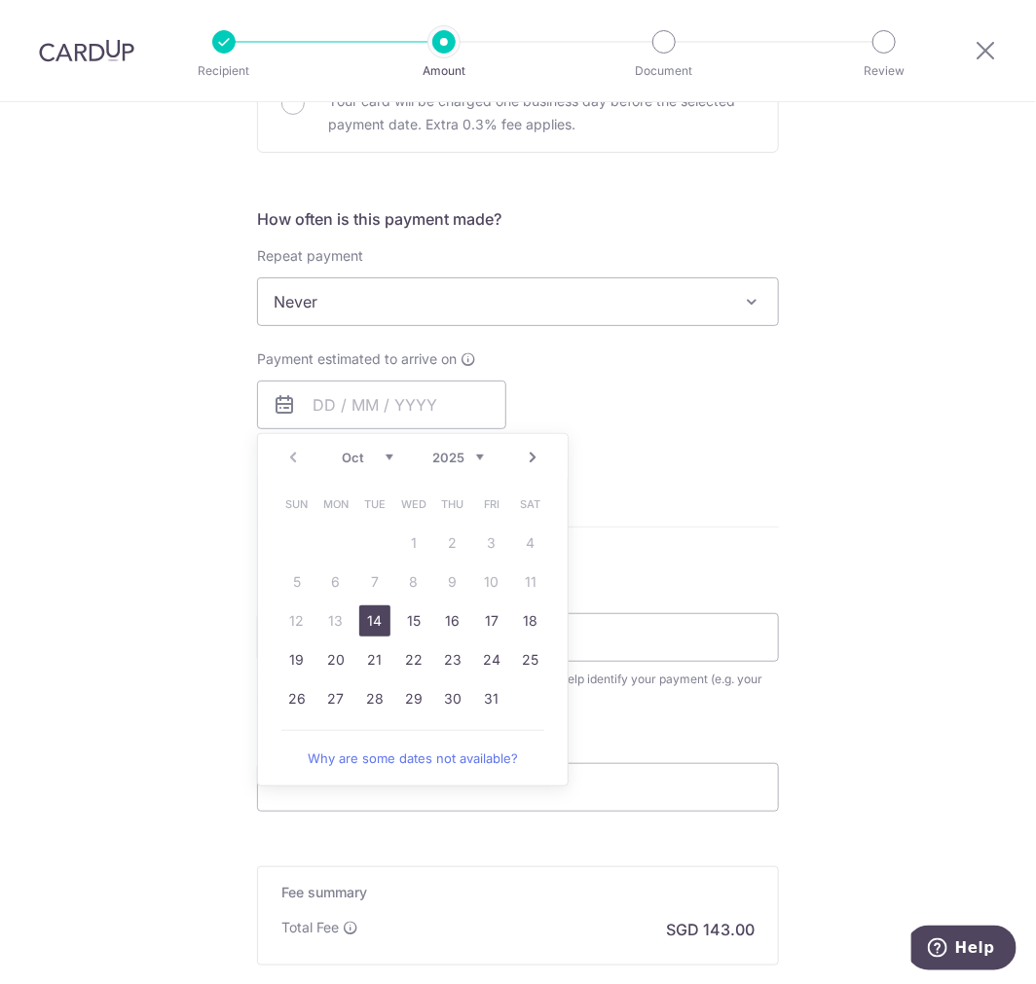
click at [371, 629] on link "14" at bounding box center [374, 620] width 31 height 31
type input "14/10/2025"
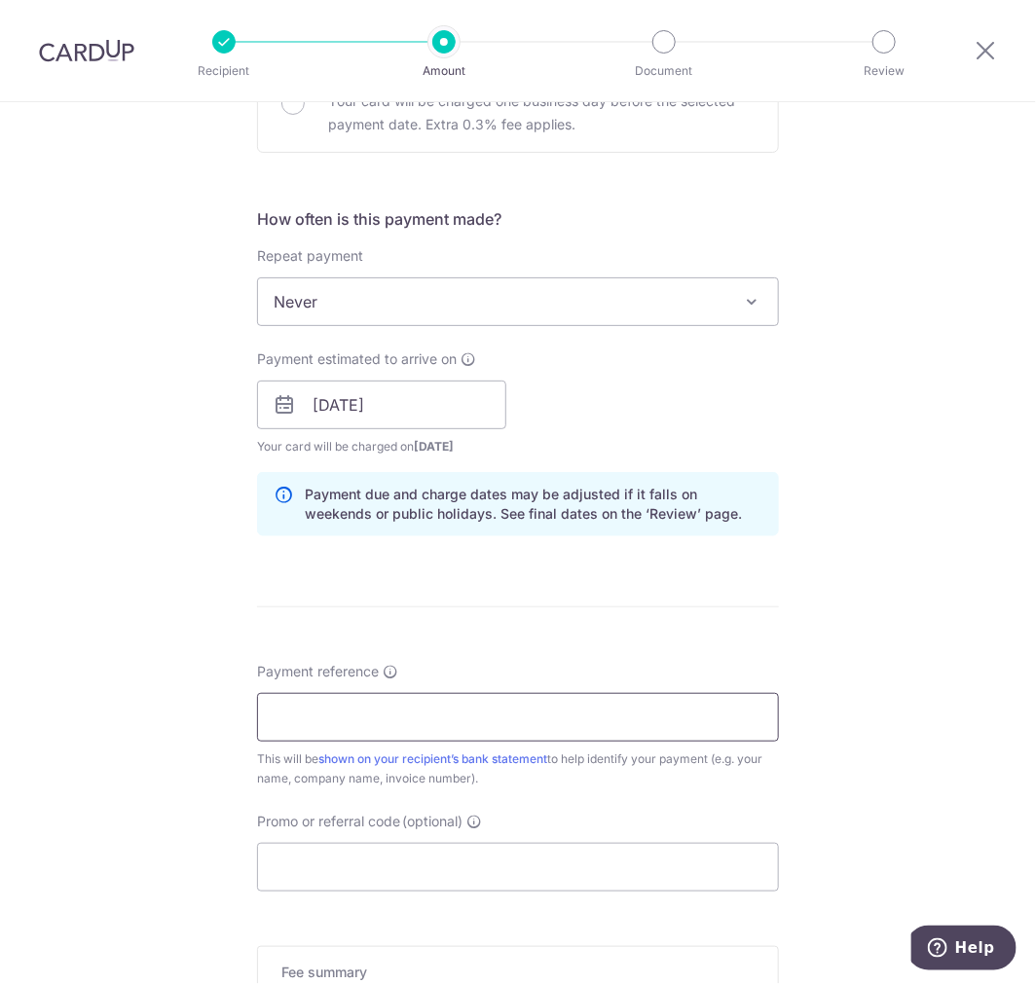
click at [315, 737] on input "Payment reference" at bounding box center [518, 717] width 522 height 49
type input "0229"
click at [361, 859] on input "Promo or referral code (optional)" at bounding box center [518, 867] width 522 height 49
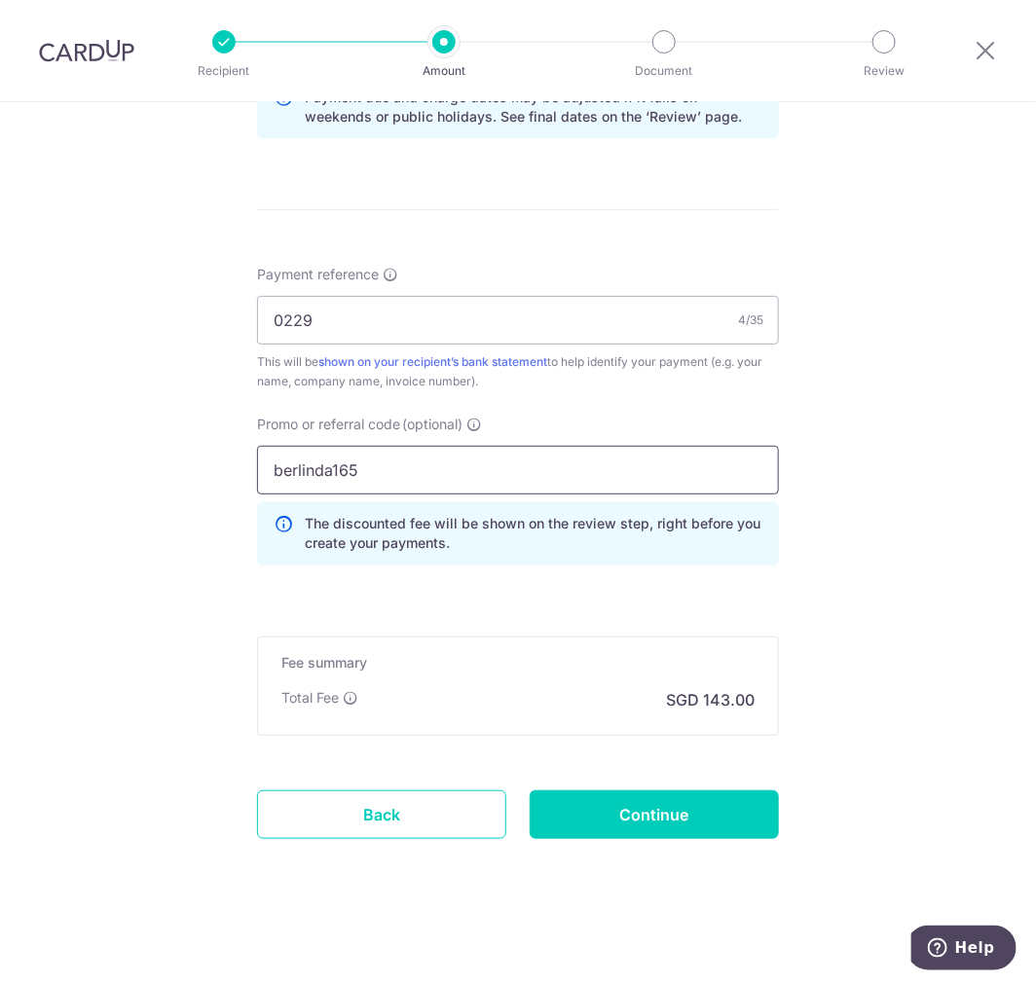
scroll to position [1046, 0]
type input "berlinda165"
click at [643, 801] on input "Continue" at bounding box center [654, 813] width 249 height 49
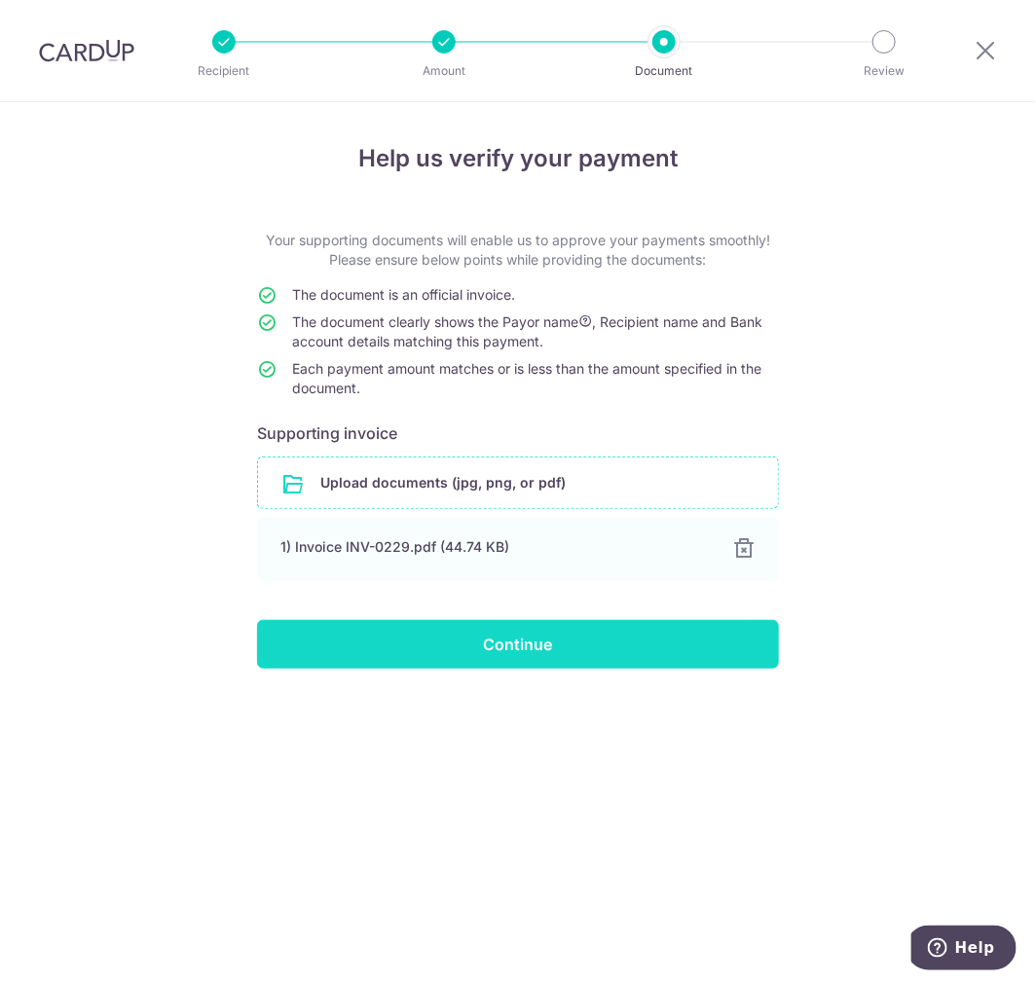
click at [492, 653] on input "Continue" at bounding box center [518, 644] width 522 height 49
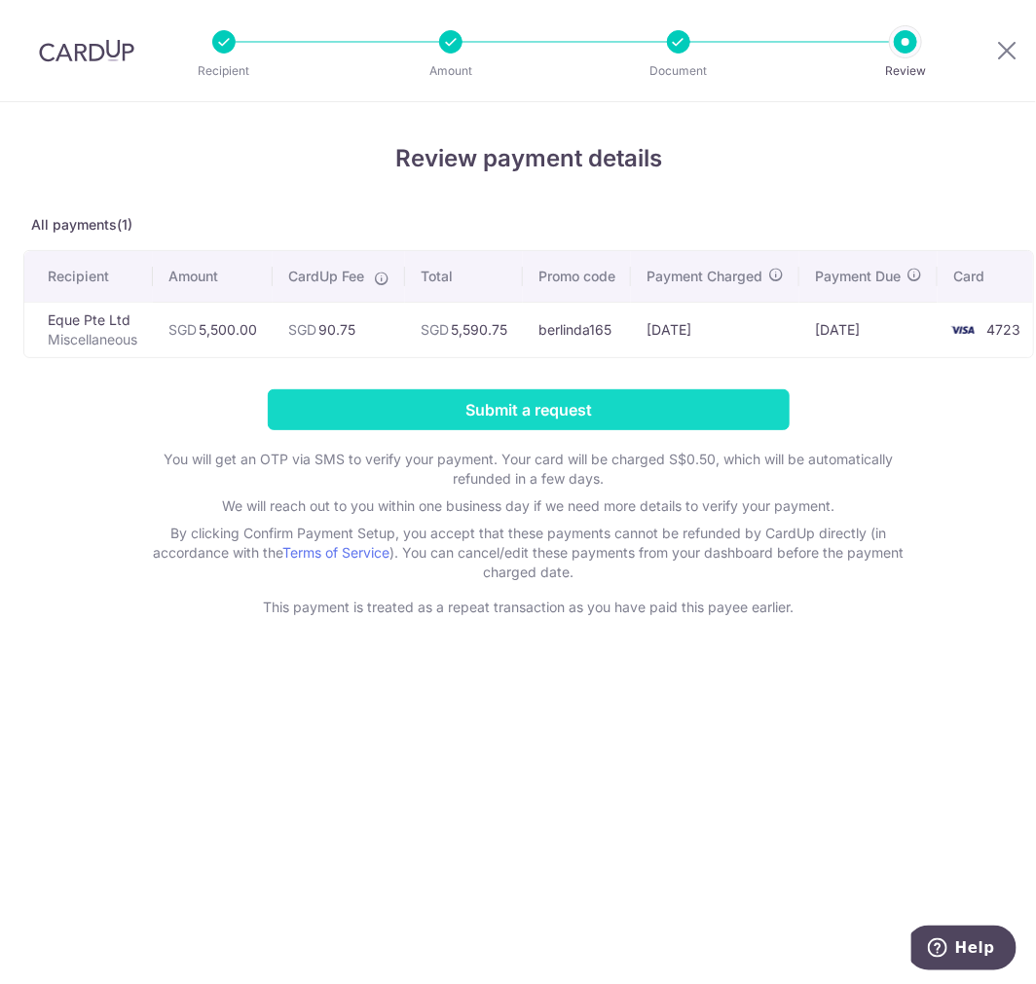
click at [443, 413] on input "Submit a request" at bounding box center [529, 409] width 522 height 41
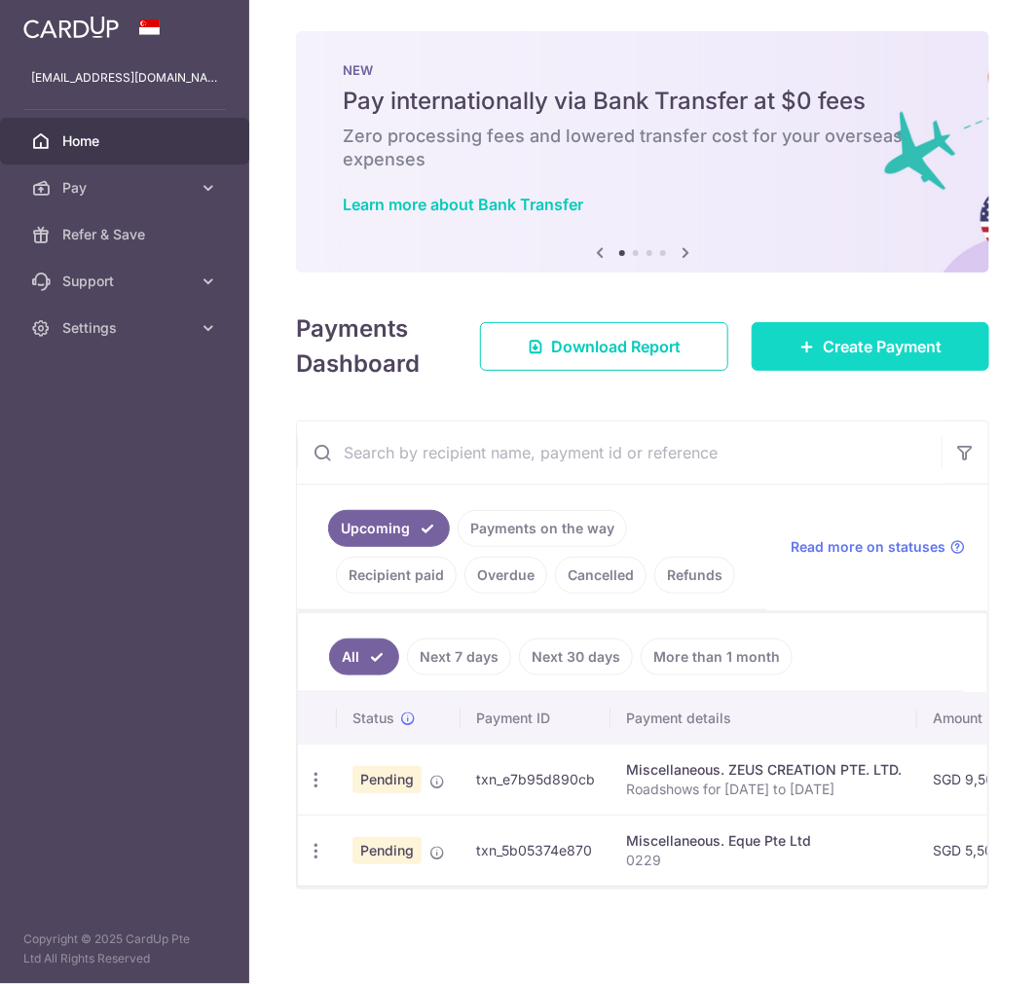
click at [829, 357] on span "Create Payment" at bounding box center [882, 346] width 119 height 23
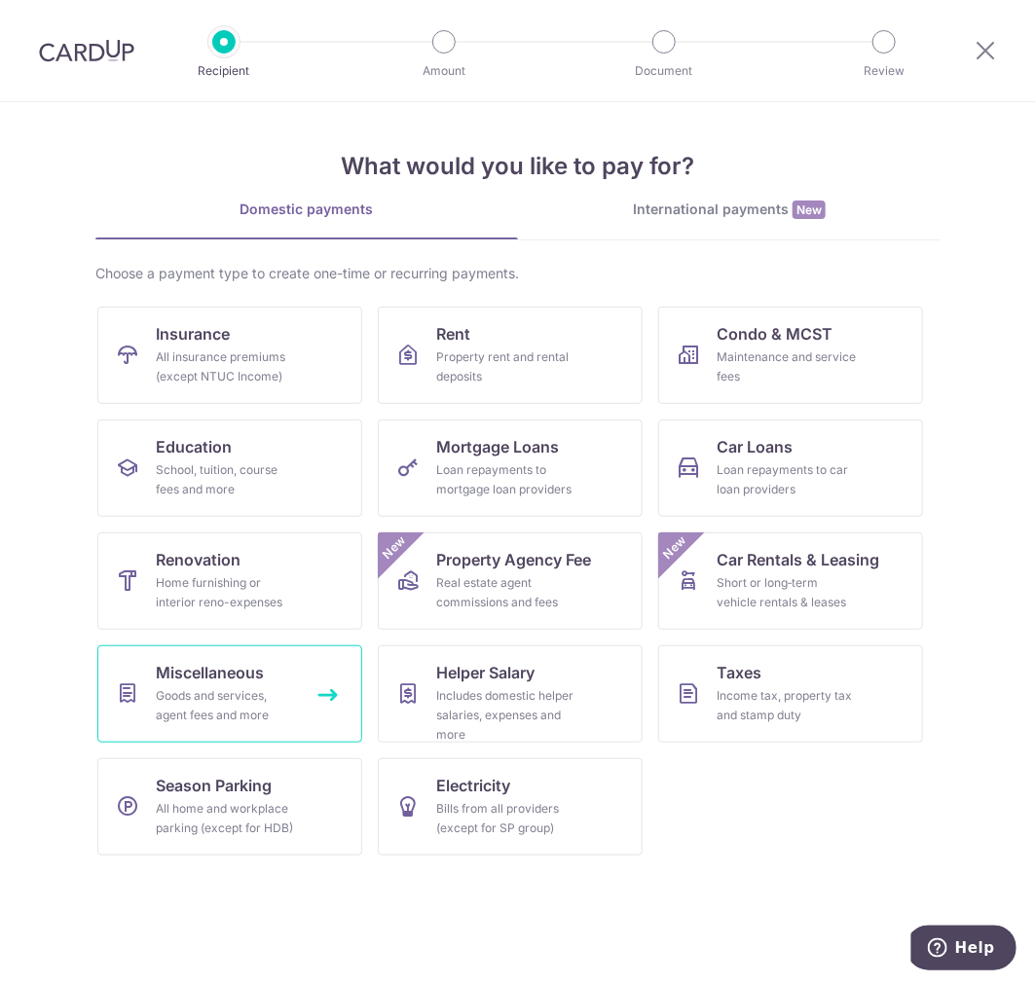
click at [222, 697] on div "Goods and services, agent fees and more" at bounding box center [226, 705] width 140 height 39
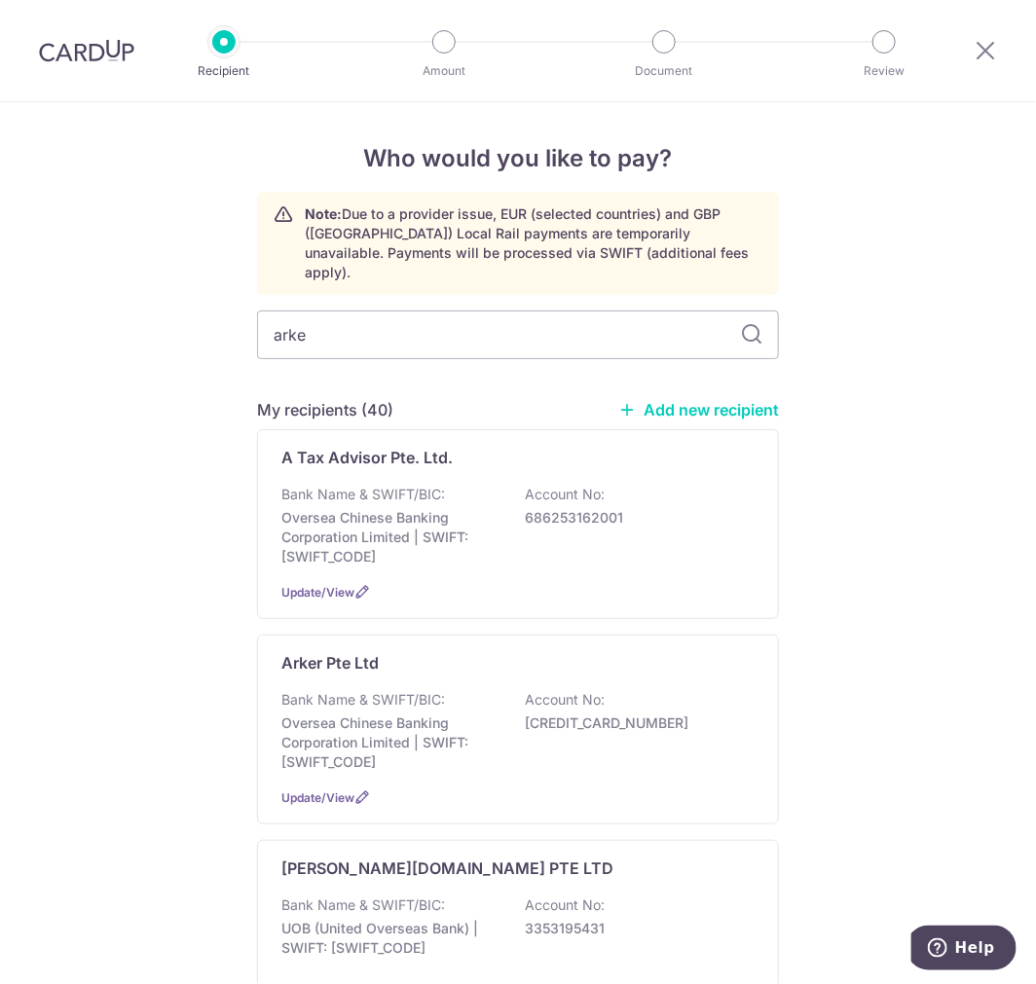
type input "arker"
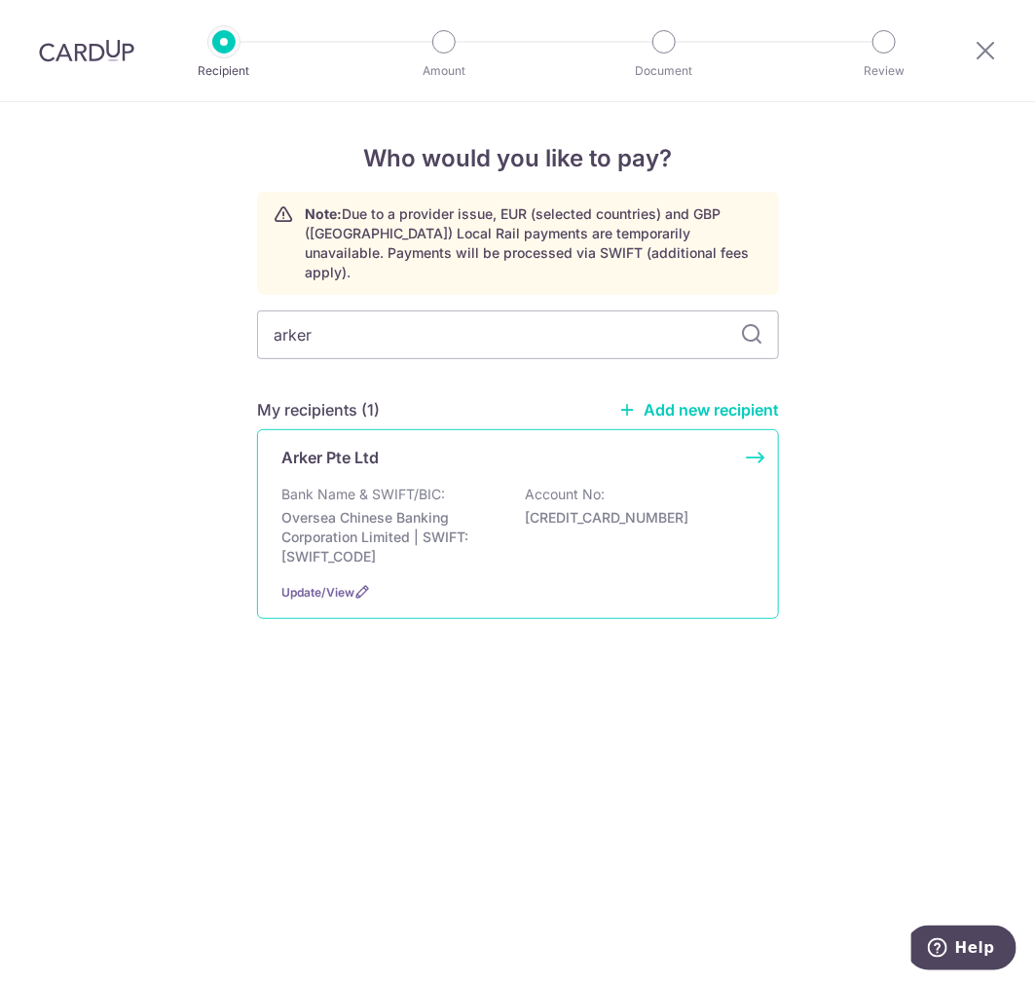
click at [376, 514] on p "Oversea Chinese Banking Corporation Limited | SWIFT: OCBCSGSGXXX" at bounding box center [390, 537] width 218 height 58
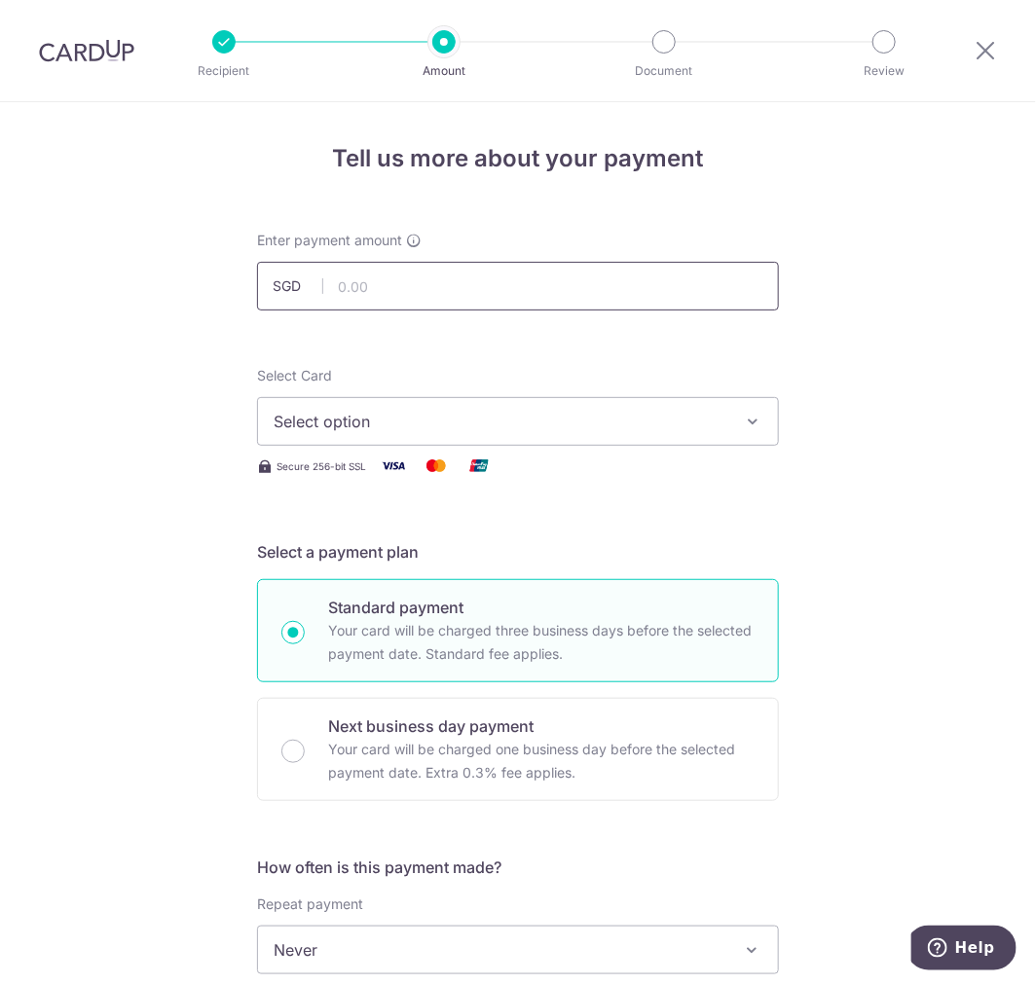
click at [344, 284] on input "text" at bounding box center [518, 286] width 522 height 49
type input "12,511.10"
click at [115, 372] on div "Tell us more about your payment Enter payment amount SGD 12,511.10 12511.10 Sel…" at bounding box center [518, 982] width 1036 height 1761
click at [274, 416] on span "Select option" at bounding box center [501, 421] width 454 height 23
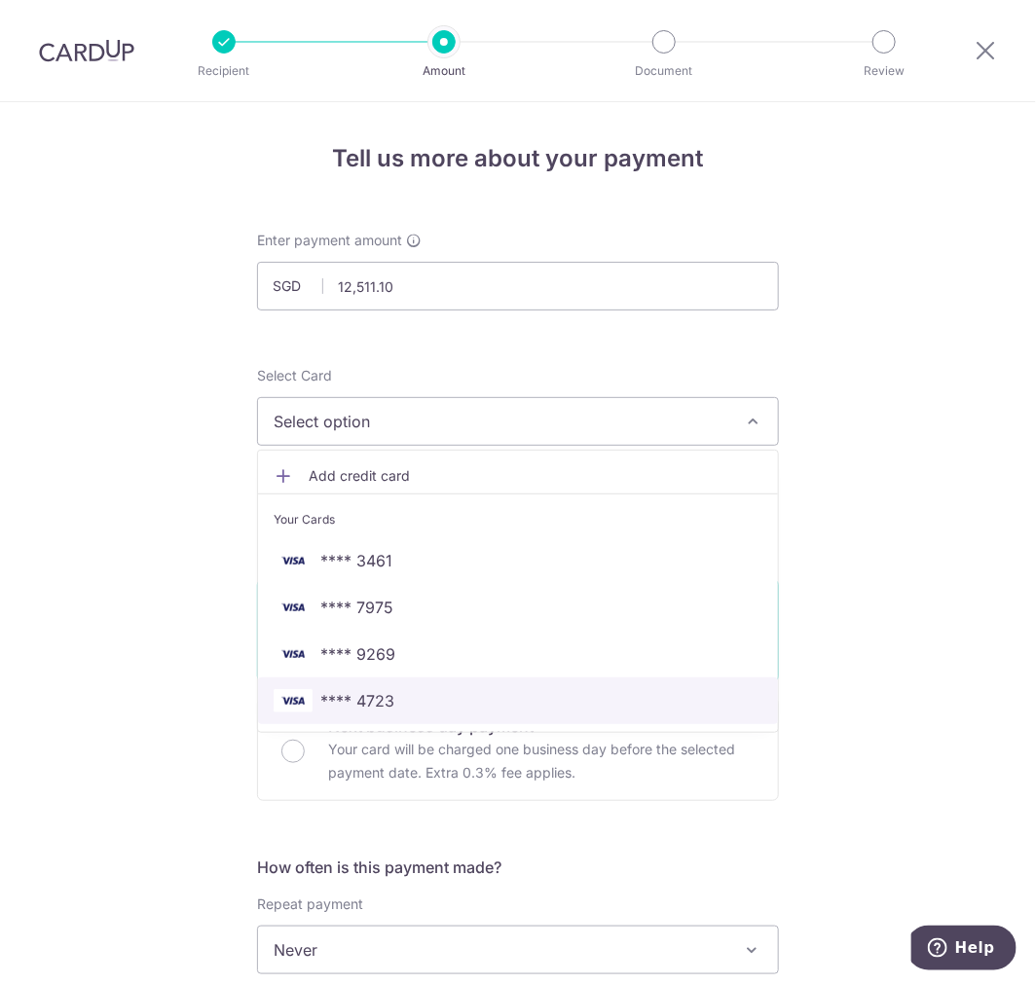
click at [355, 702] on span "**** 4723" at bounding box center [357, 700] width 74 height 23
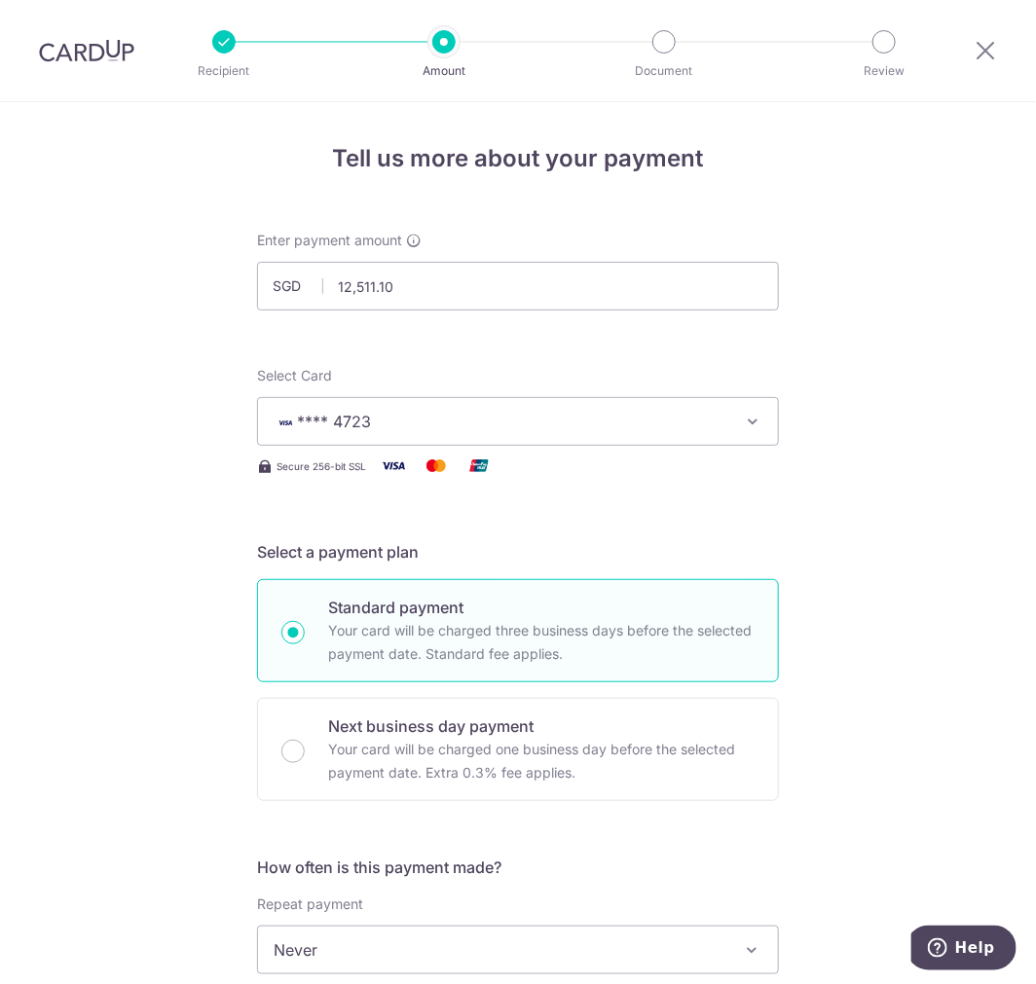
click at [131, 645] on div "Tell us more about your payment Enter payment amount SGD 12,511.10 12511.10 Sel…" at bounding box center [518, 982] width 1036 height 1761
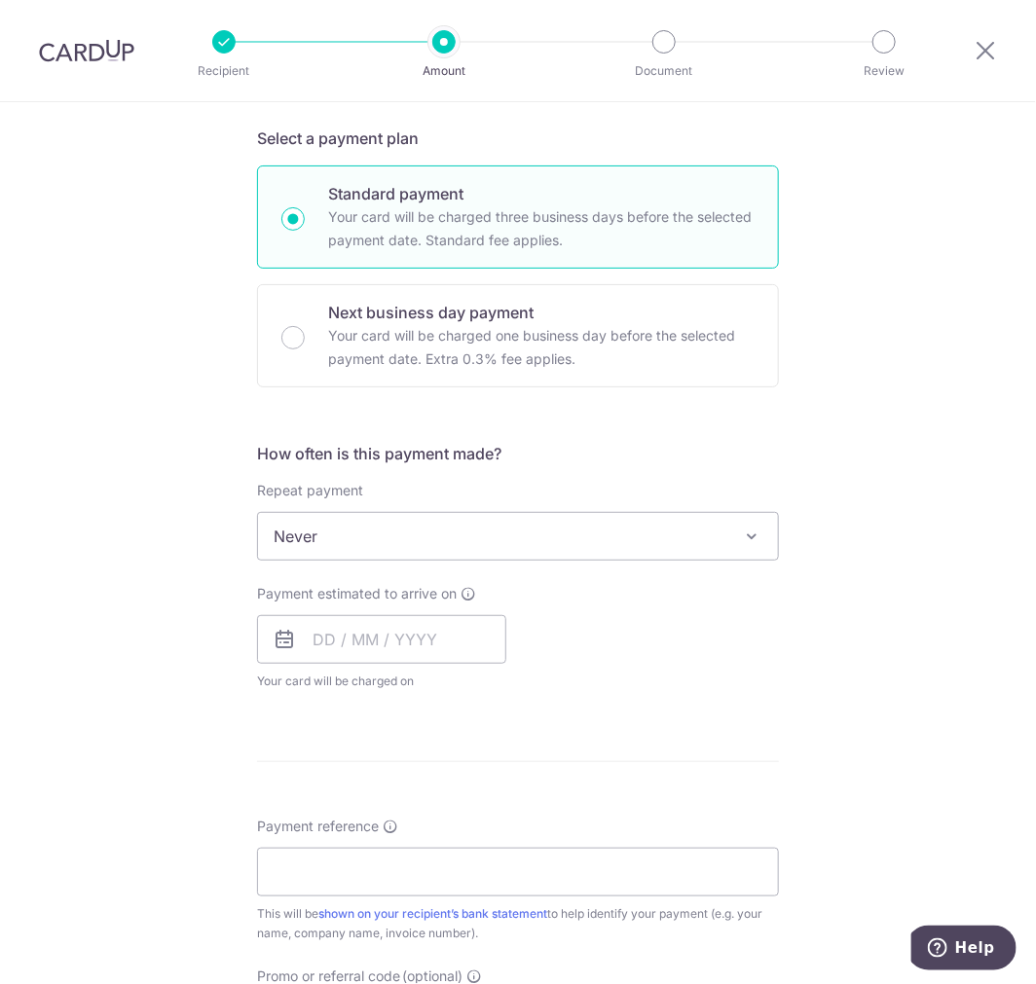
scroll to position [432, 0]
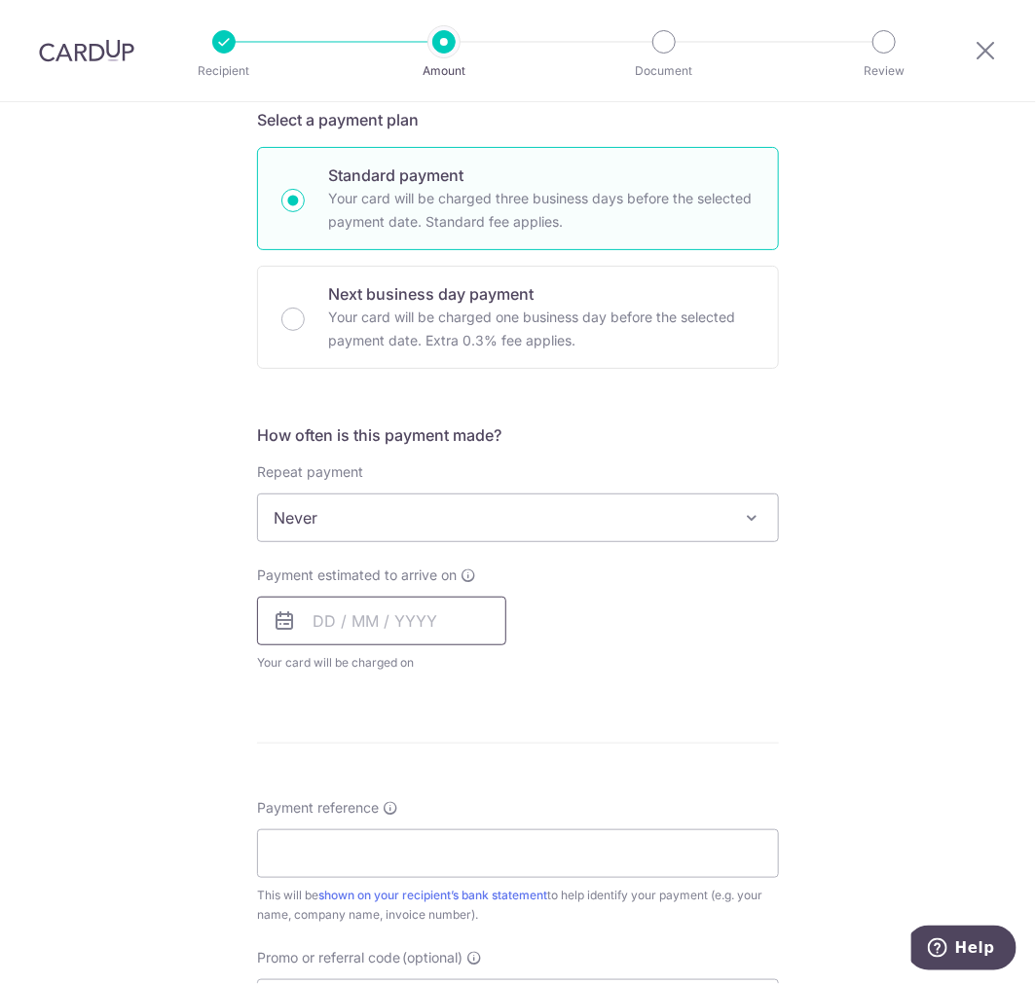
drag, startPoint x: 302, startPoint y: 631, endPoint x: 304, endPoint y: 648, distance: 17.6
click at [302, 631] on input "text" at bounding box center [381, 621] width 249 height 49
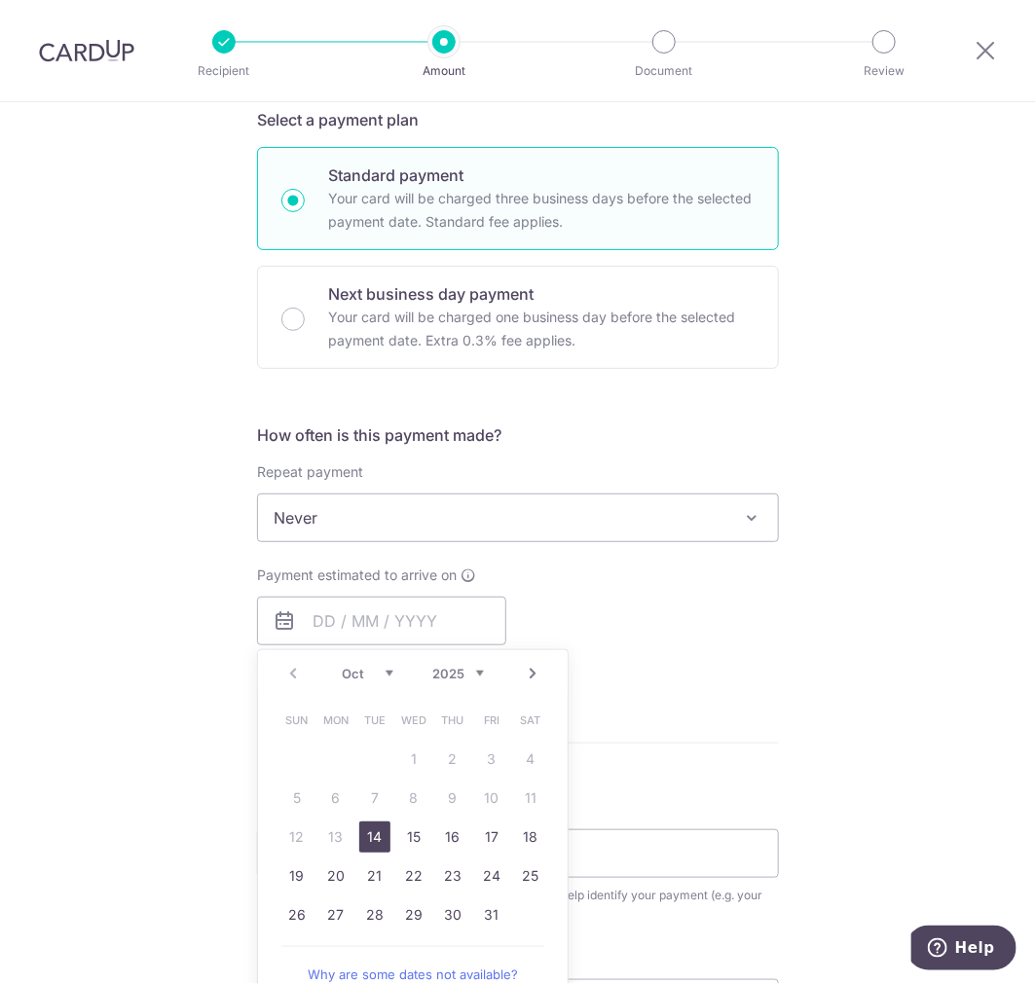
click at [367, 851] on link "14" at bounding box center [374, 837] width 31 height 31
type input "14/10/2025"
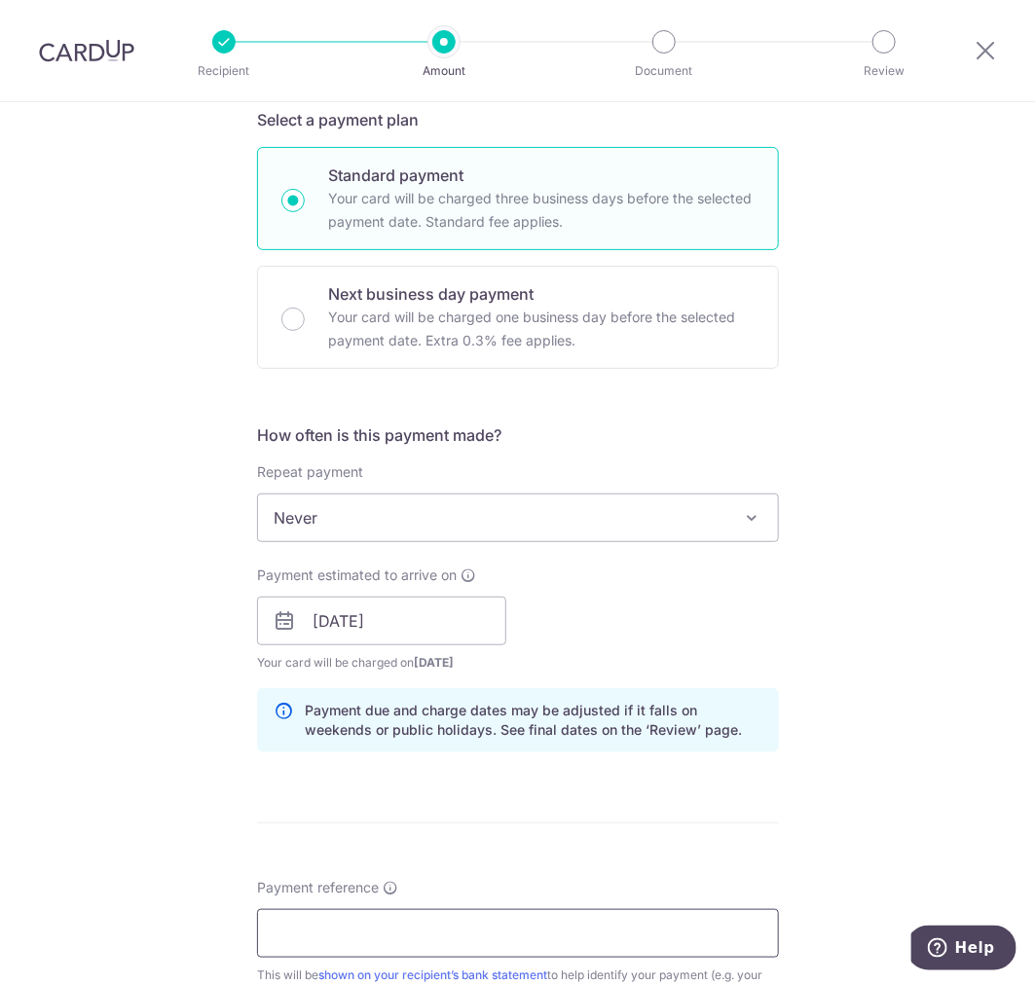
click at [302, 915] on input "Payment reference" at bounding box center [518, 933] width 522 height 49
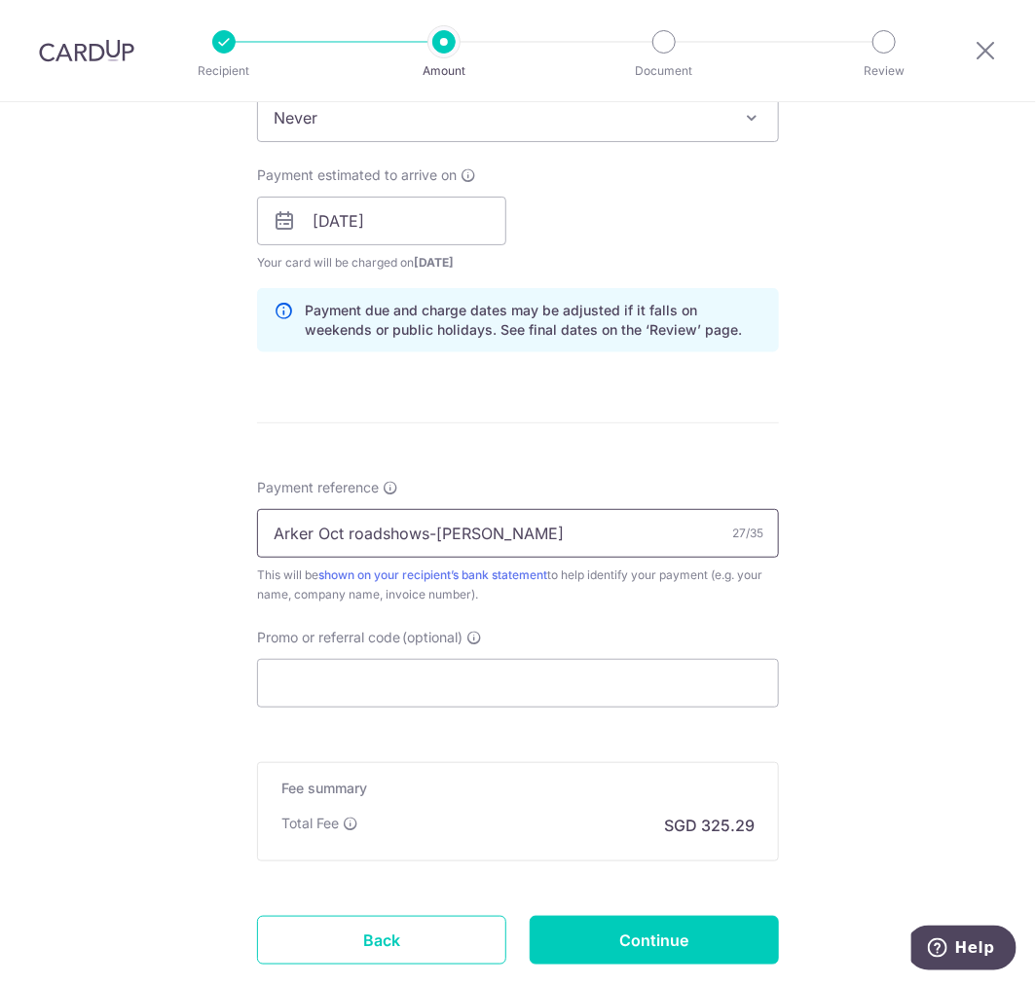
scroll to position [959, 0]
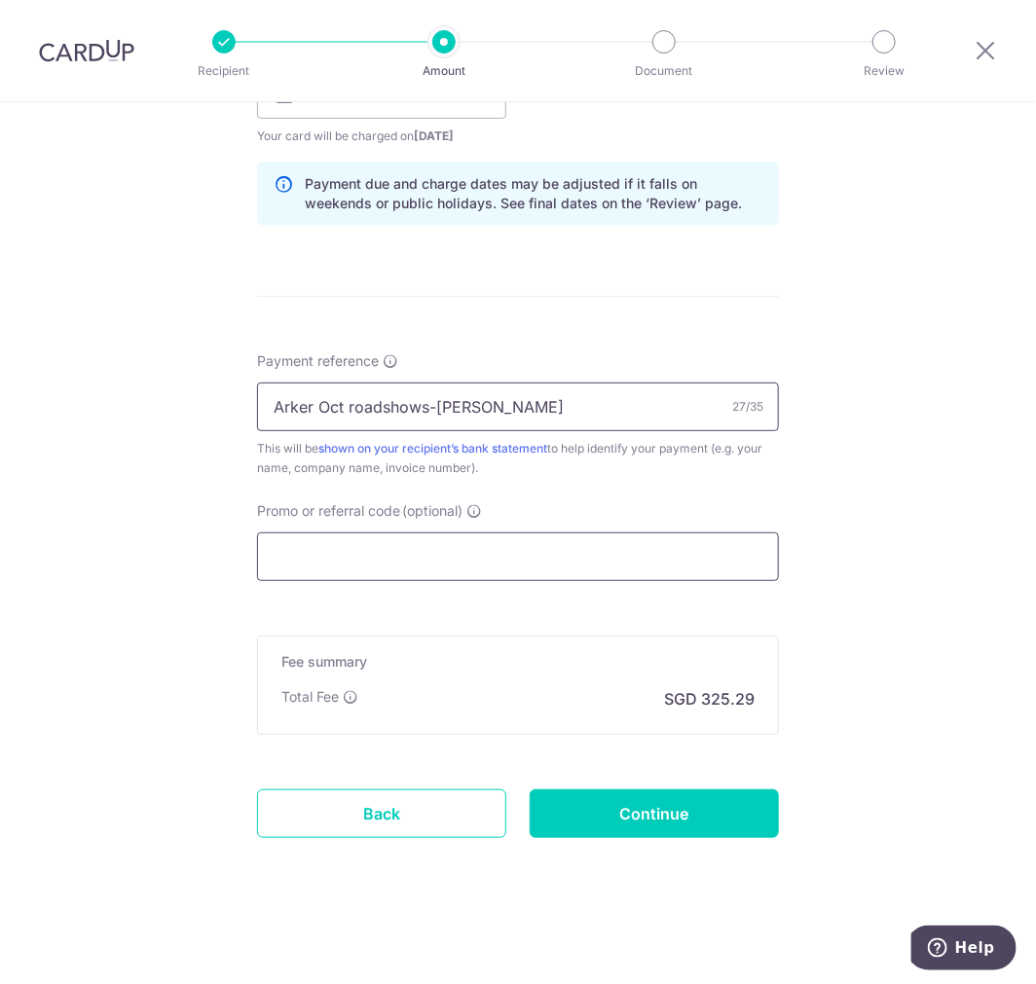
type input "Arker Oct roadshows-Kenneth"
click at [273, 549] on input "Promo or referral code (optional)" at bounding box center [518, 556] width 522 height 49
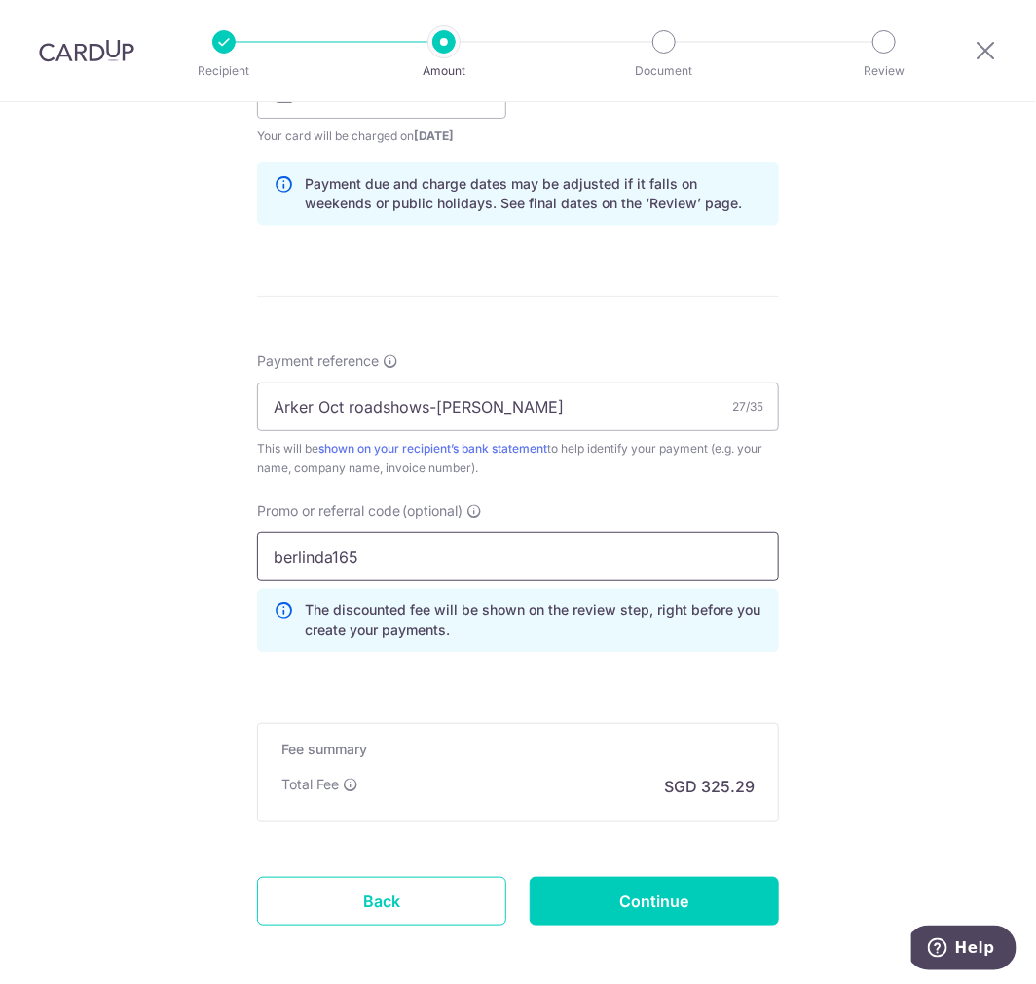
type input "berlinda165"
click at [705, 860] on form "Enter payment amount SGD 12,511.10 12511.10 Select Card **** 4723 Add credit ca…" at bounding box center [518, 126] width 522 height 1708
click at [695, 907] on input "Continue" at bounding box center [654, 901] width 249 height 49
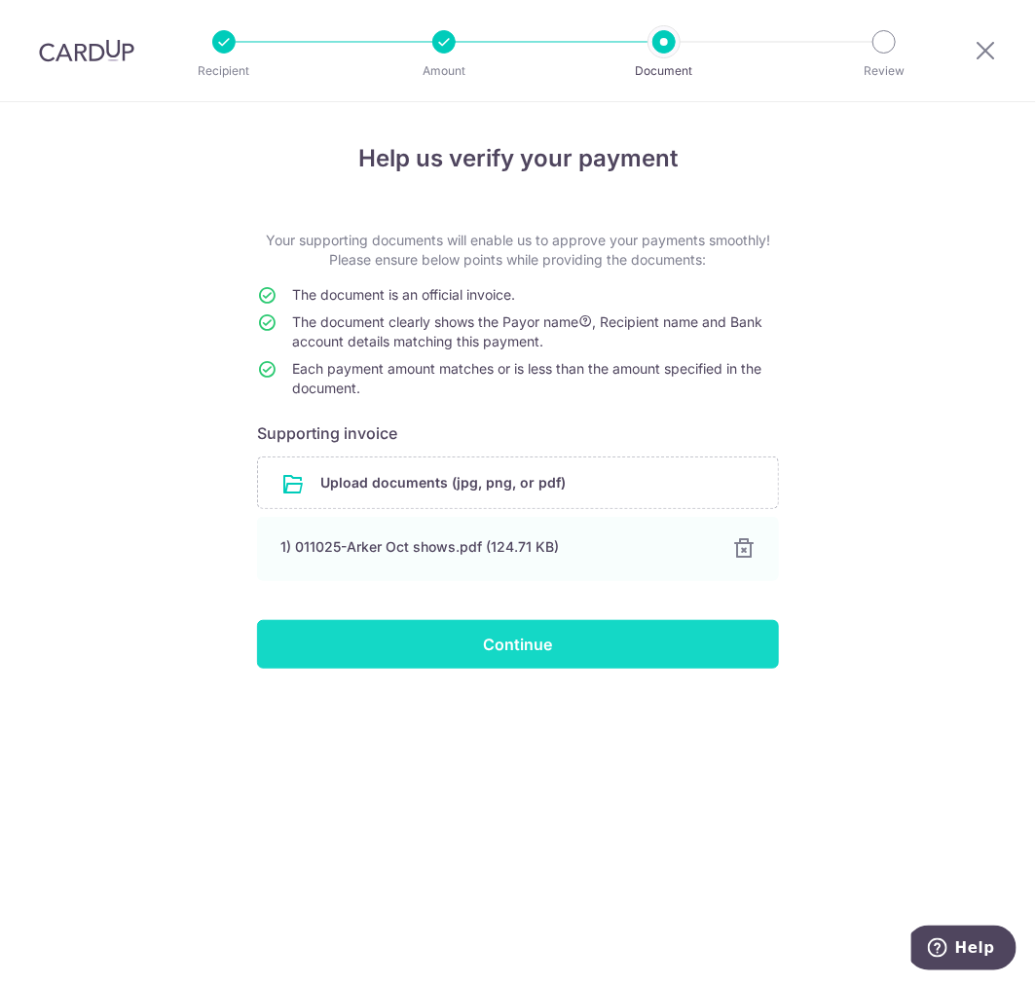
click at [385, 650] on input "Continue" at bounding box center [518, 644] width 522 height 49
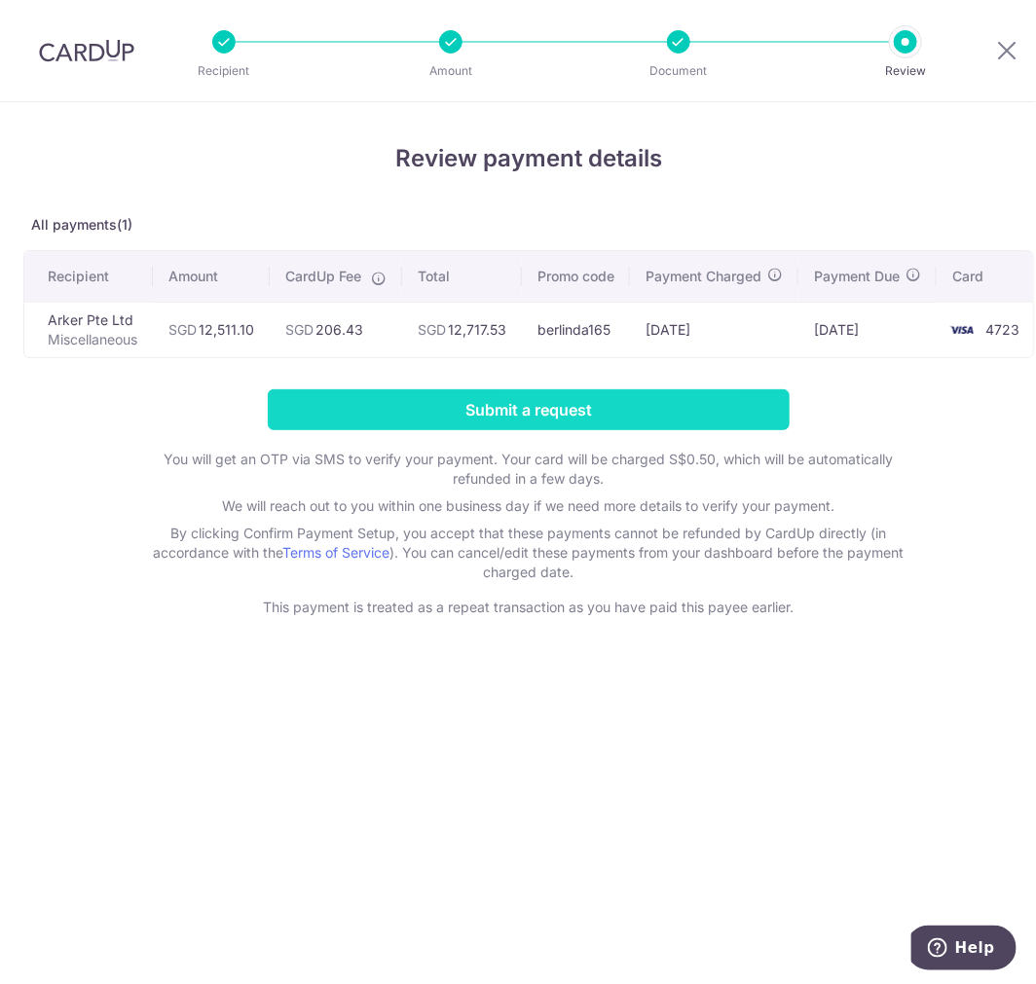
click at [363, 430] on input "Submit a request" at bounding box center [529, 409] width 522 height 41
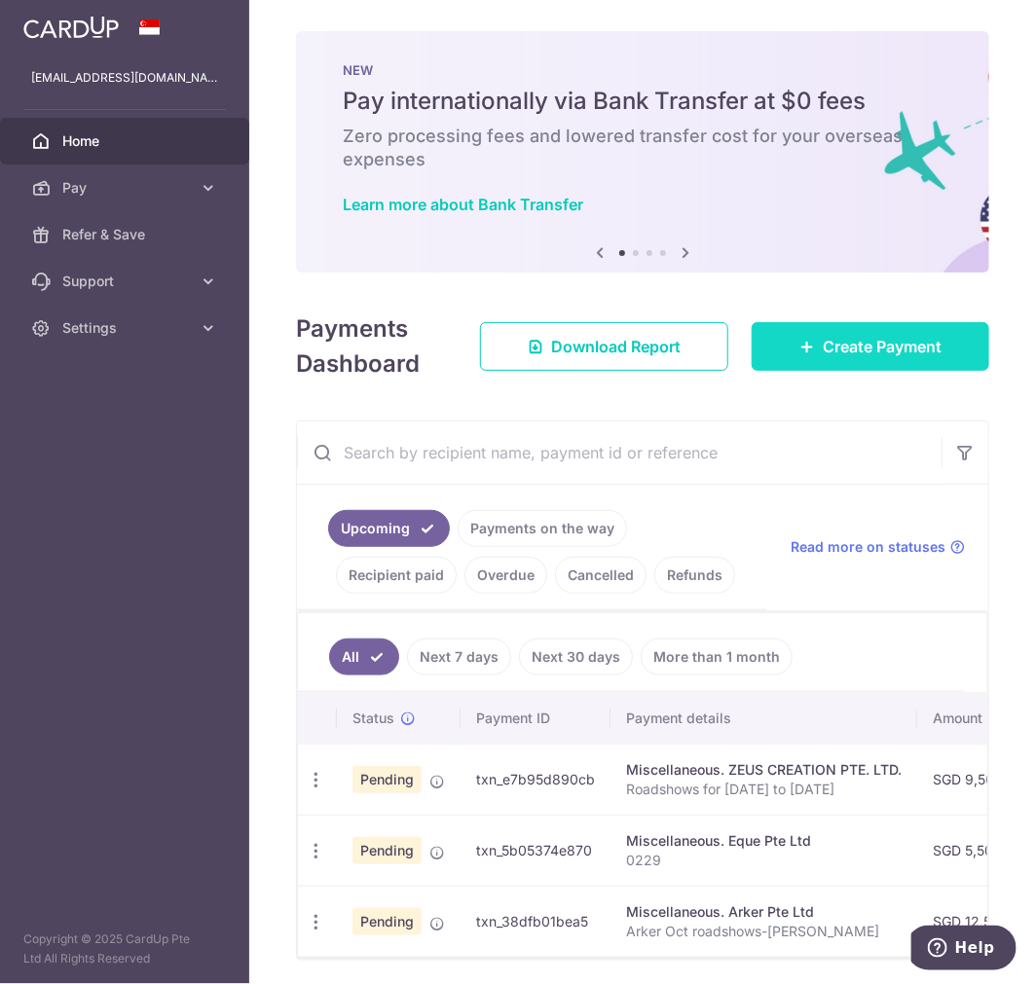
click at [907, 342] on span "Create Payment" at bounding box center [882, 346] width 119 height 23
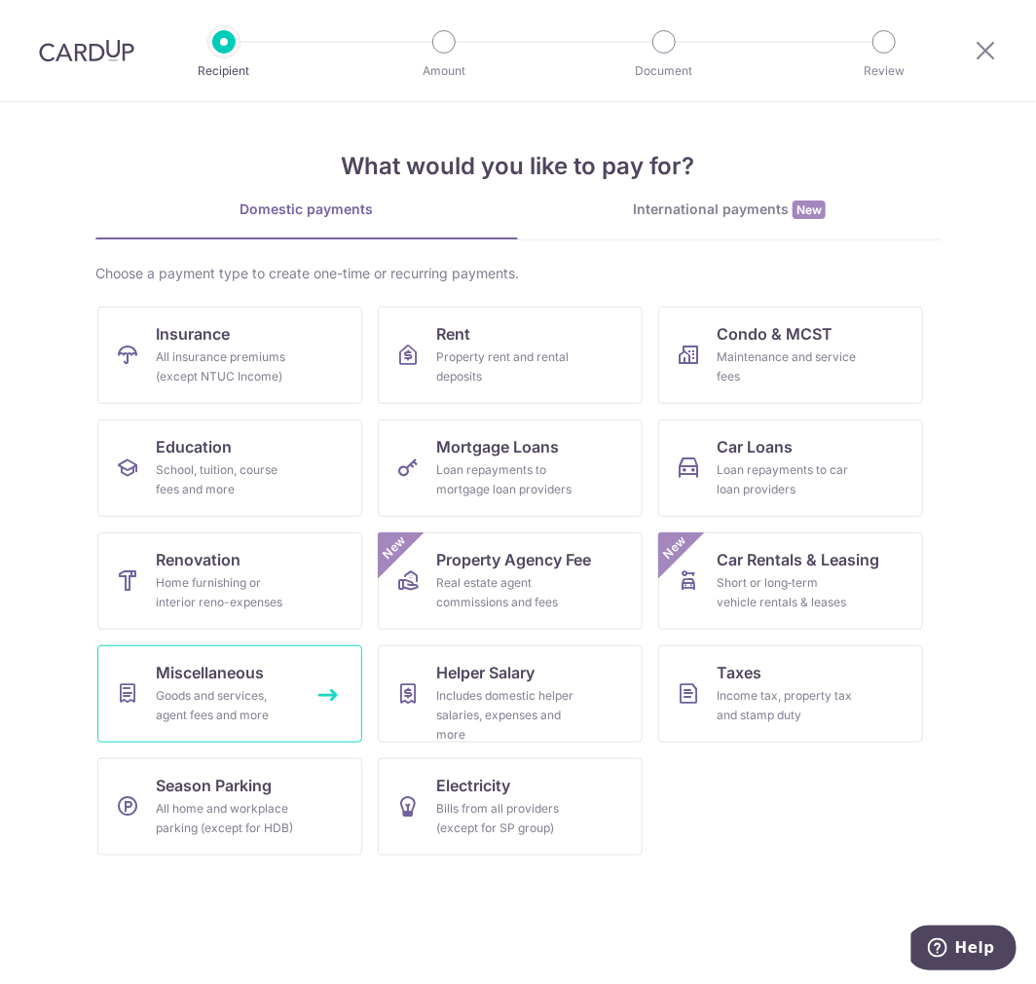
click at [199, 673] on span "Miscellaneous" at bounding box center [210, 672] width 108 height 23
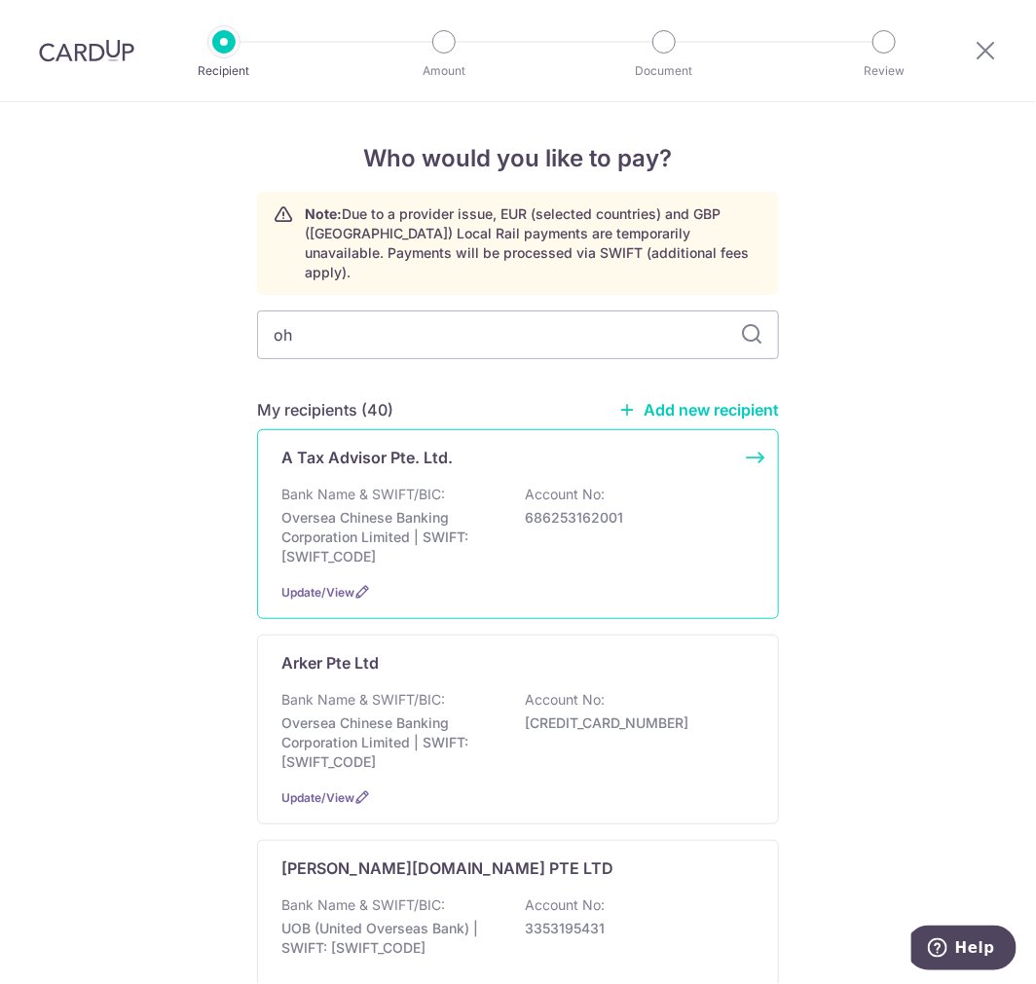
type input "oh e"
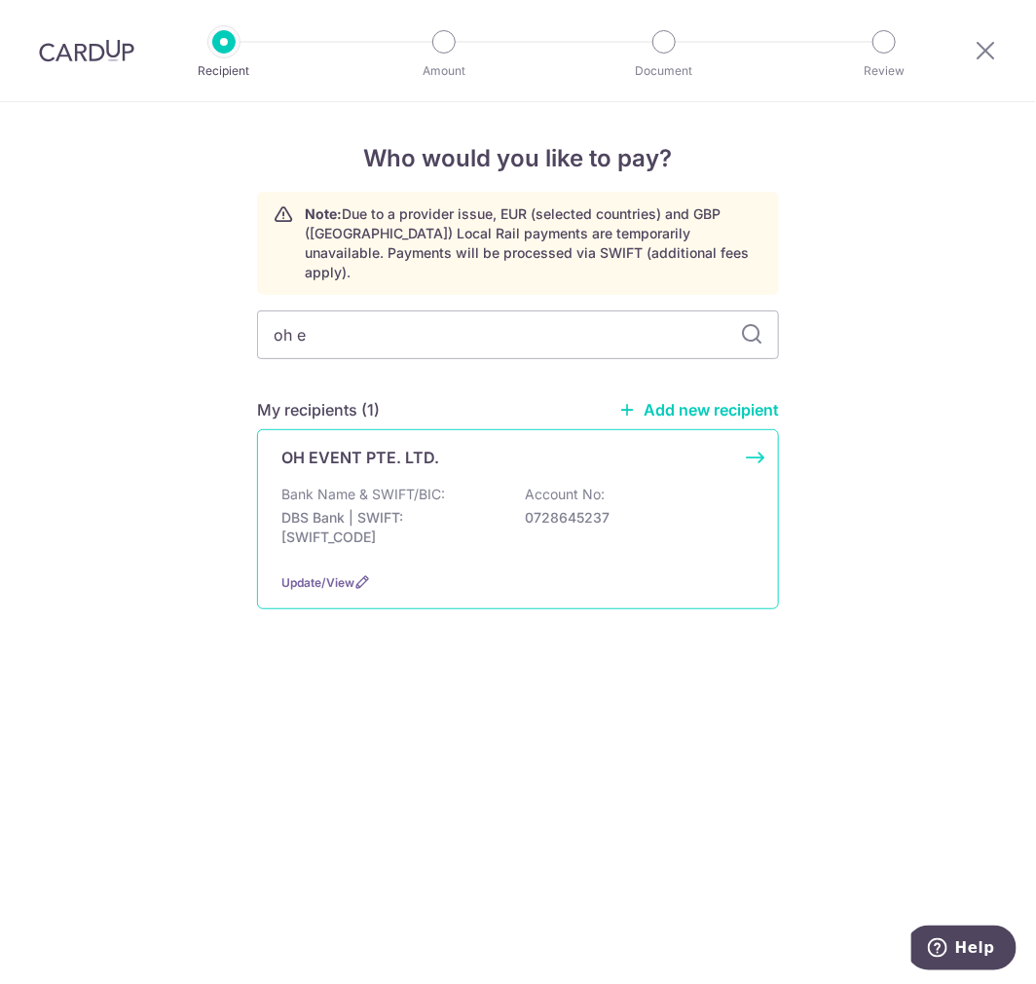
click at [350, 485] on p "Bank Name & SWIFT/BIC:" at bounding box center [363, 494] width 164 height 19
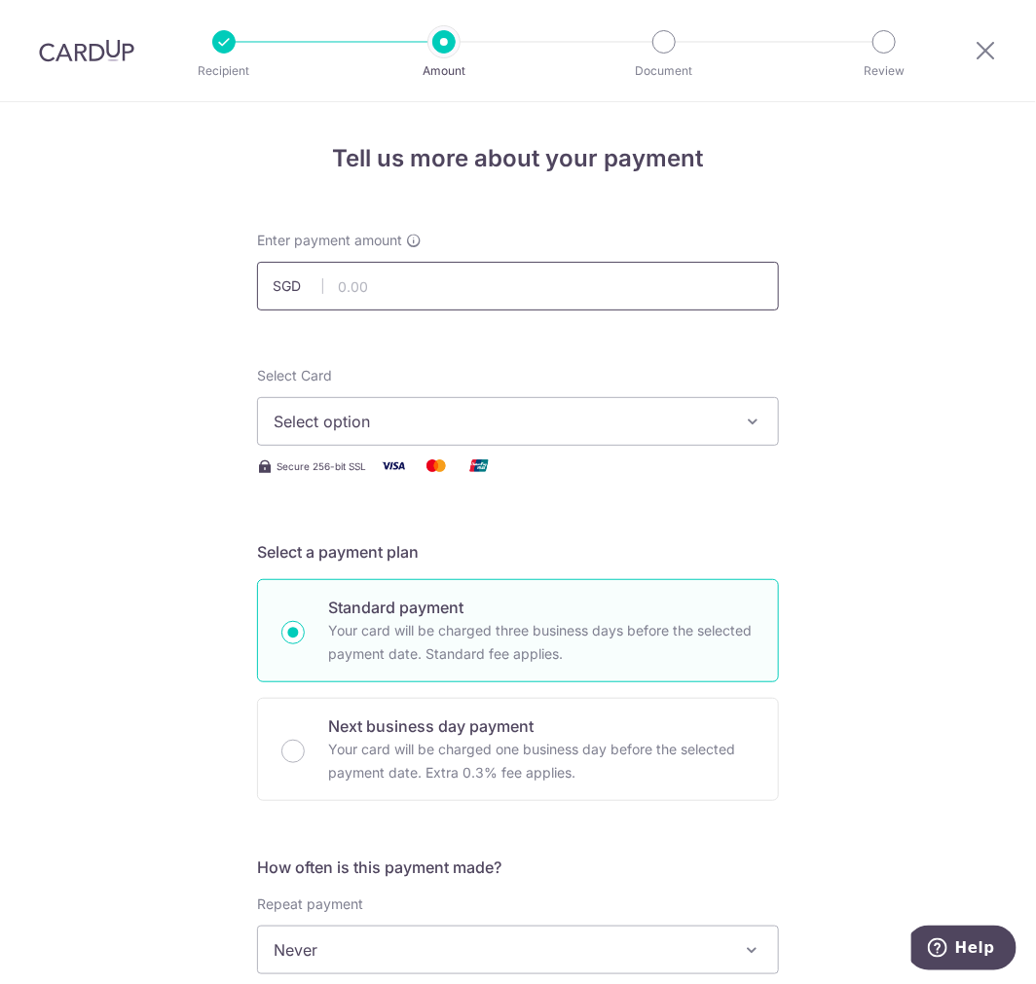
click at [335, 284] on input "text" at bounding box center [518, 286] width 522 height 49
type input "68,724.50"
click at [310, 417] on span "Select option" at bounding box center [501, 421] width 454 height 23
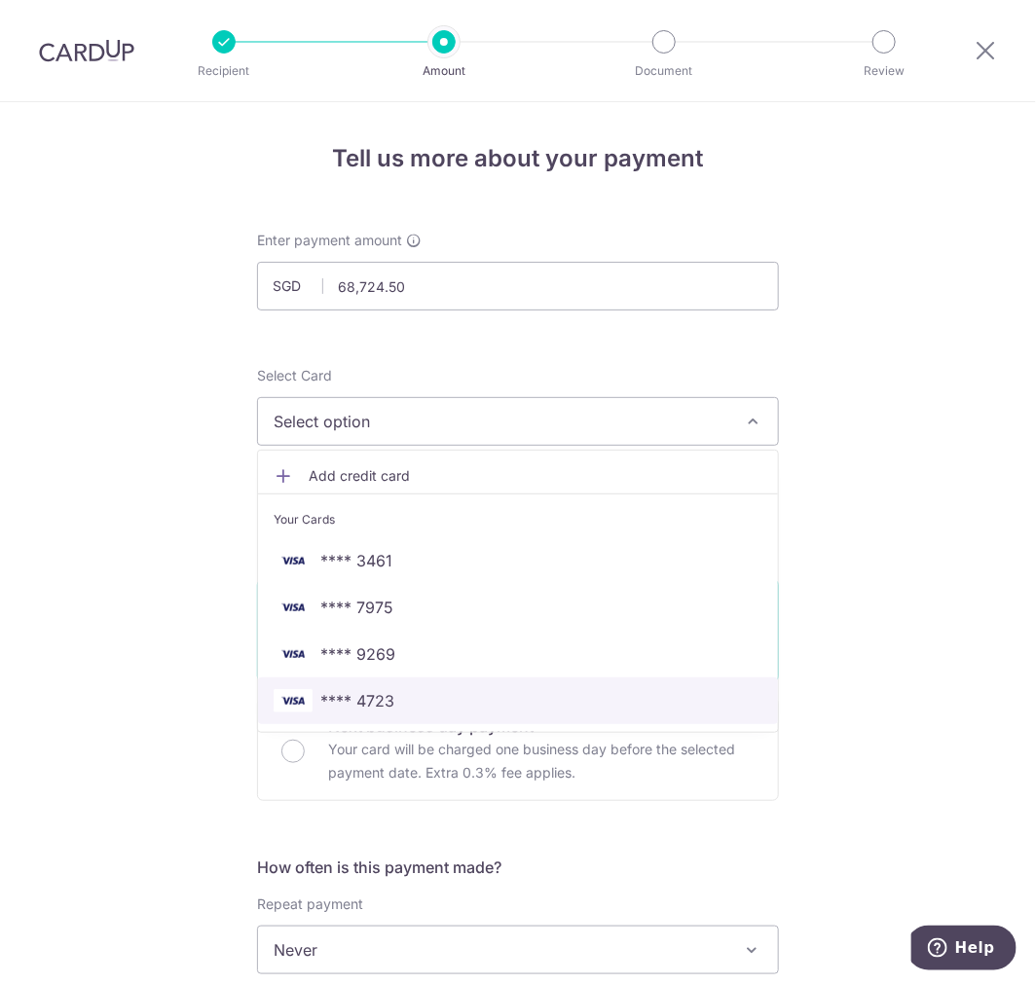
click at [350, 684] on link "**** 4723" at bounding box center [518, 700] width 520 height 47
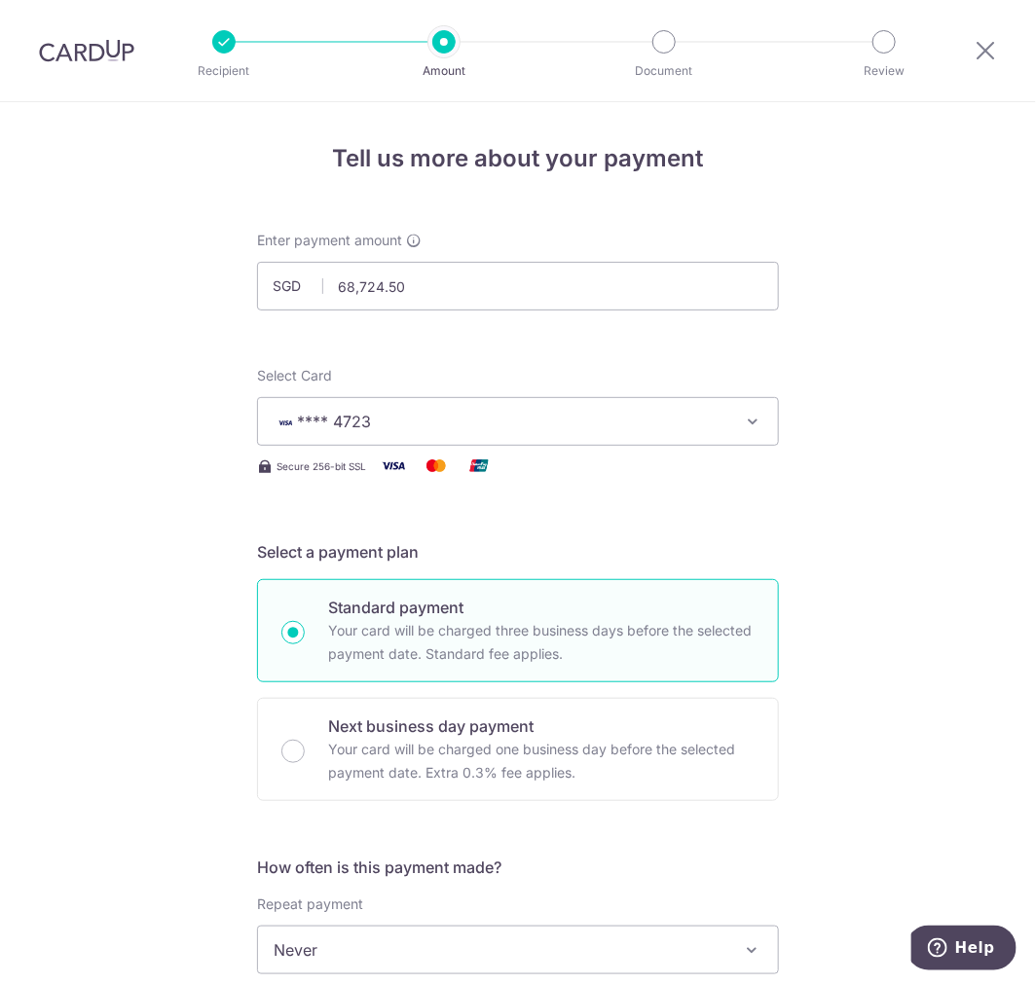
click at [39, 580] on div "Tell us more about your payment Enter payment amount SGD 68,724.50 68724.50 Sel…" at bounding box center [518, 982] width 1036 height 1761
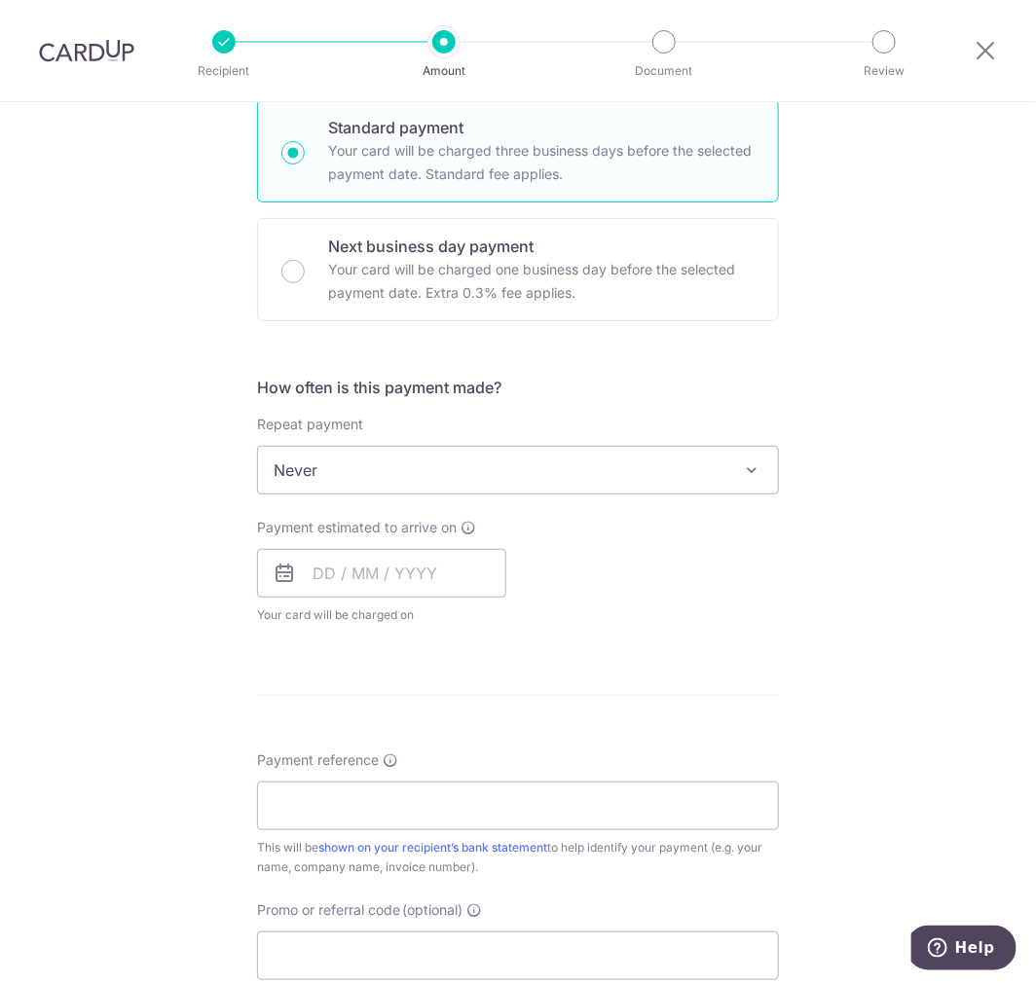
scroll to position [540, 0]
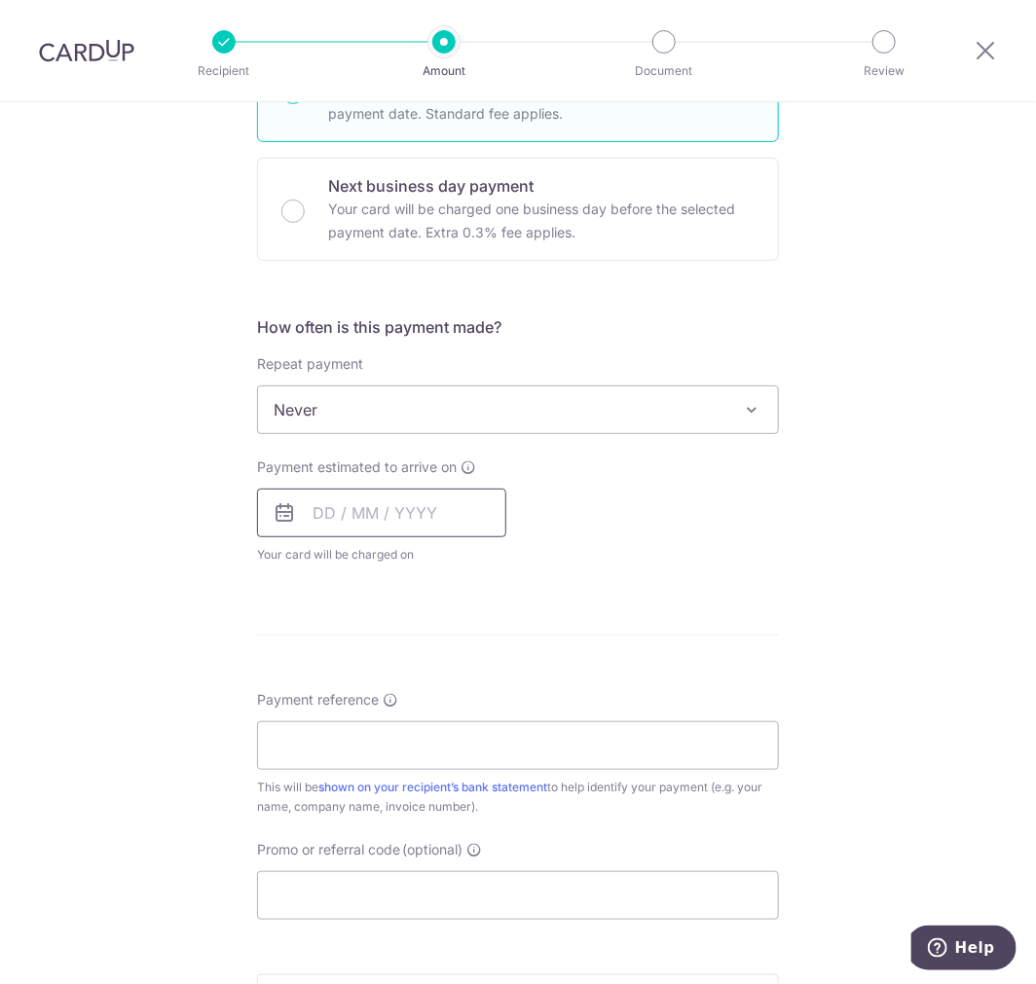
click at [302, 516] on input "text" at bounding box center [381, 513] width 249 height 49
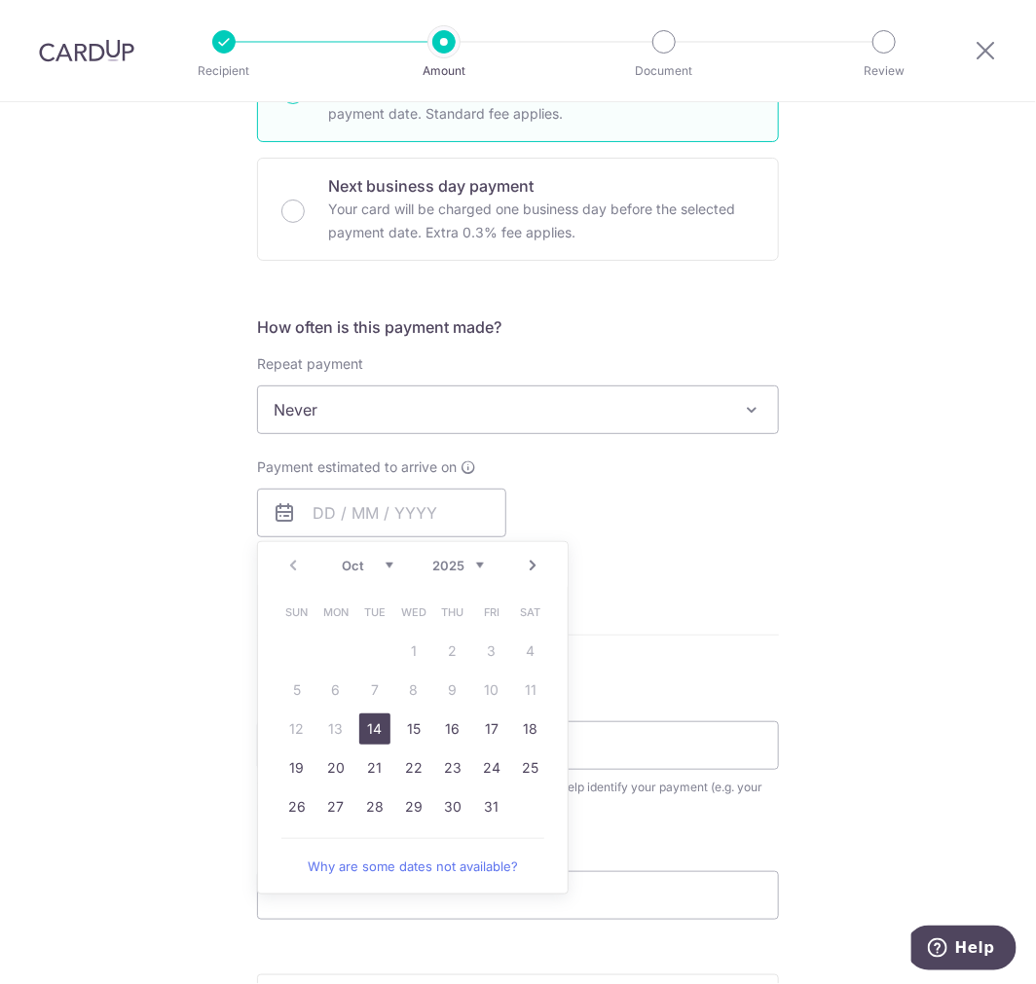
click at [359, 737] on link "14" at bounding box center [374, 729] width 31 height 31
type input "[DATE]"
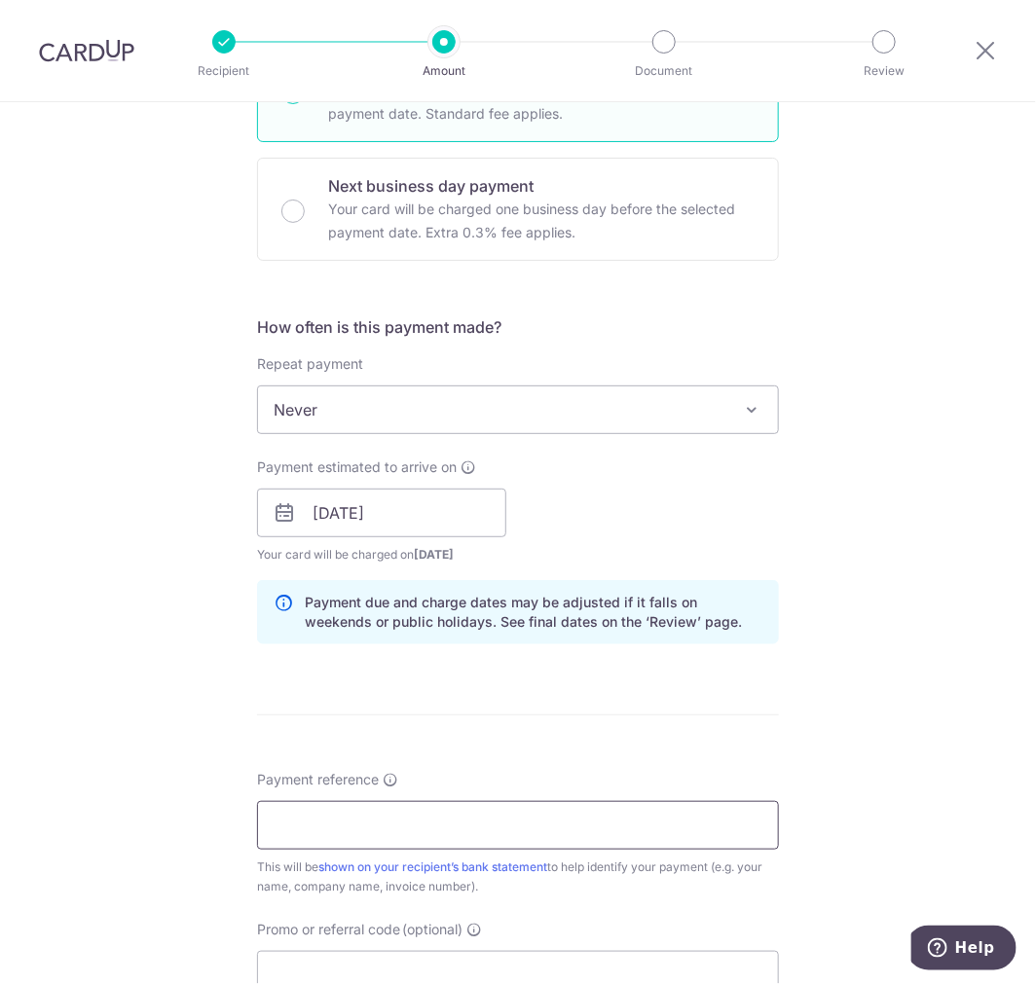
click at [306, 805] on input "Payment reference" at bounding box center [518, 825] width 522 height 49
type input "K"
drag, startPoint x: 297, startPoint y: 831, endPoint x: 170, endPoint y: 801, distance: 130.1
click at [170, 801] on div "Tell us more about your payment Enter payment amount SGD 68,724.50 68724.50 Sel…" at bounding box center [518, 482] width 1036 height 1841
click at [562, 845] on input "Oct roadshows and Sept Corp show" at bounding box center [518, 825] width 522 height 49
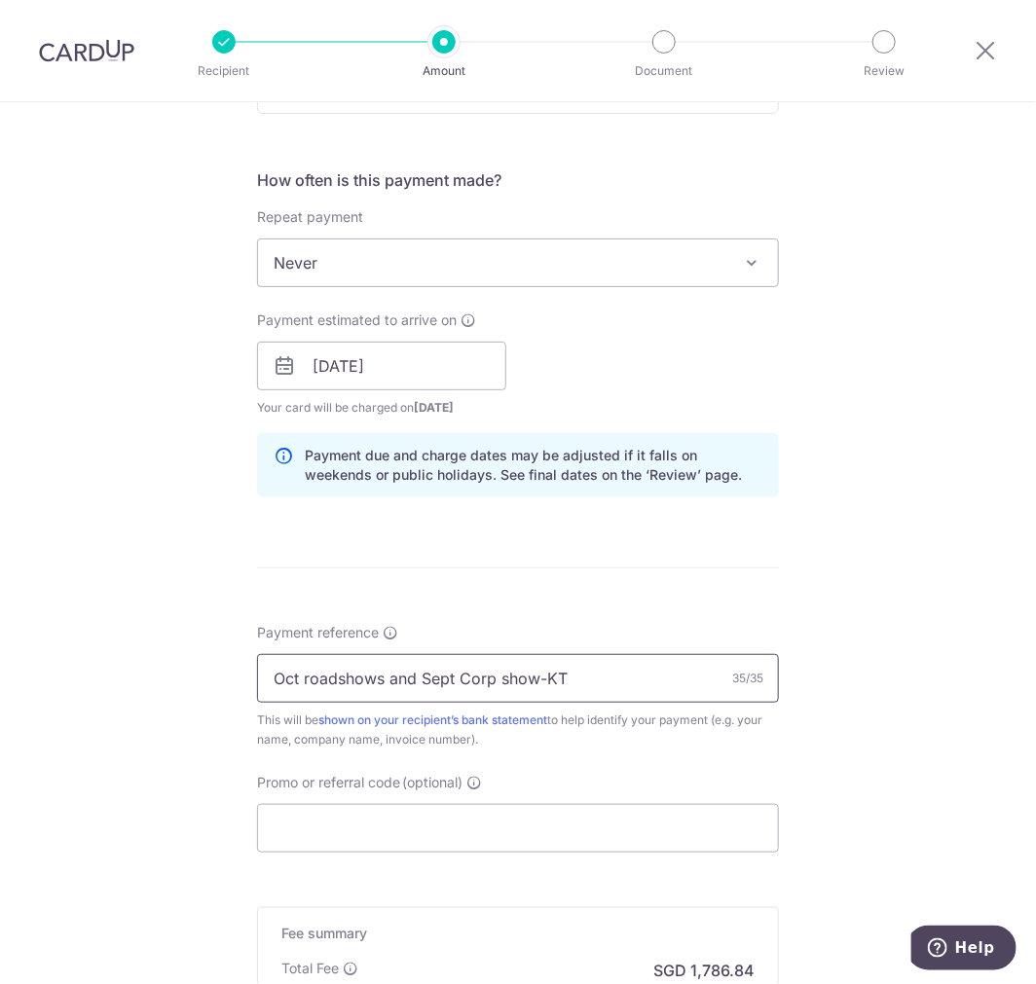
scroll to position [959, 0]
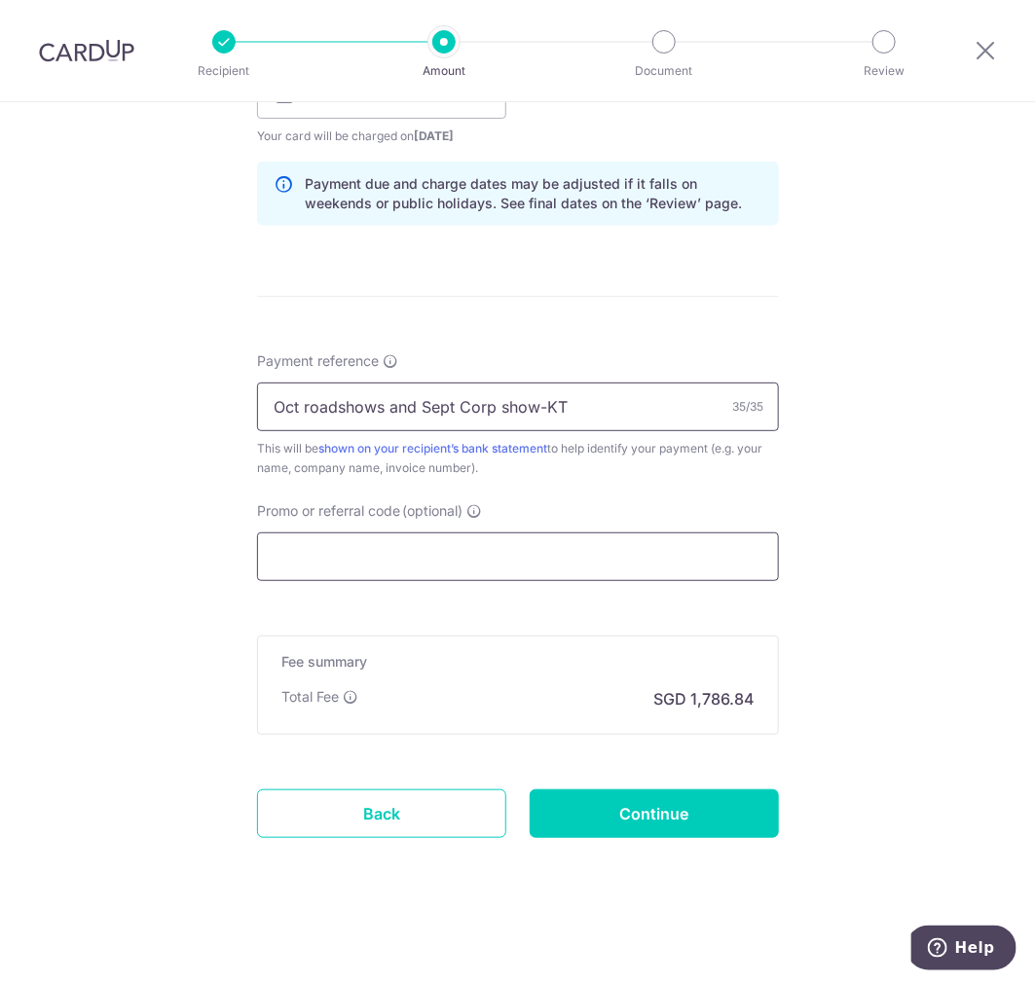
type input "Oct roadshows and Sept Corp show-KT"
click at [331, 557] on input "Promo or referral code (optional)" at bounding box center [518, 556] width 522 height 49
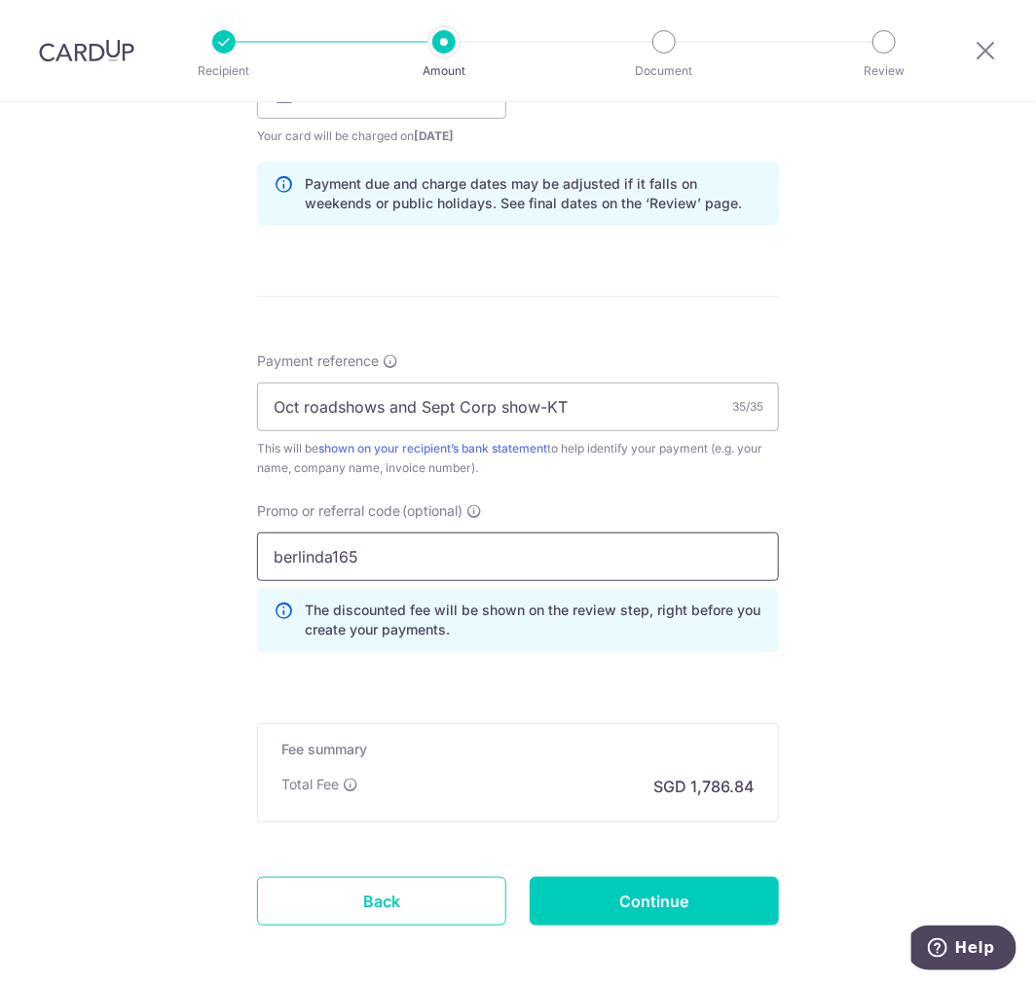
type input "berlinda165"
click at [186, 557] on div "Tell us more about your payment Enter payment amount SGD 68,724.50 68724.50 Sel…" at bounding box center [518, 107] width 1036 height 1928
click at [587, 899] on input "Continue" at bounding box center [654, 901] width 249 height 49
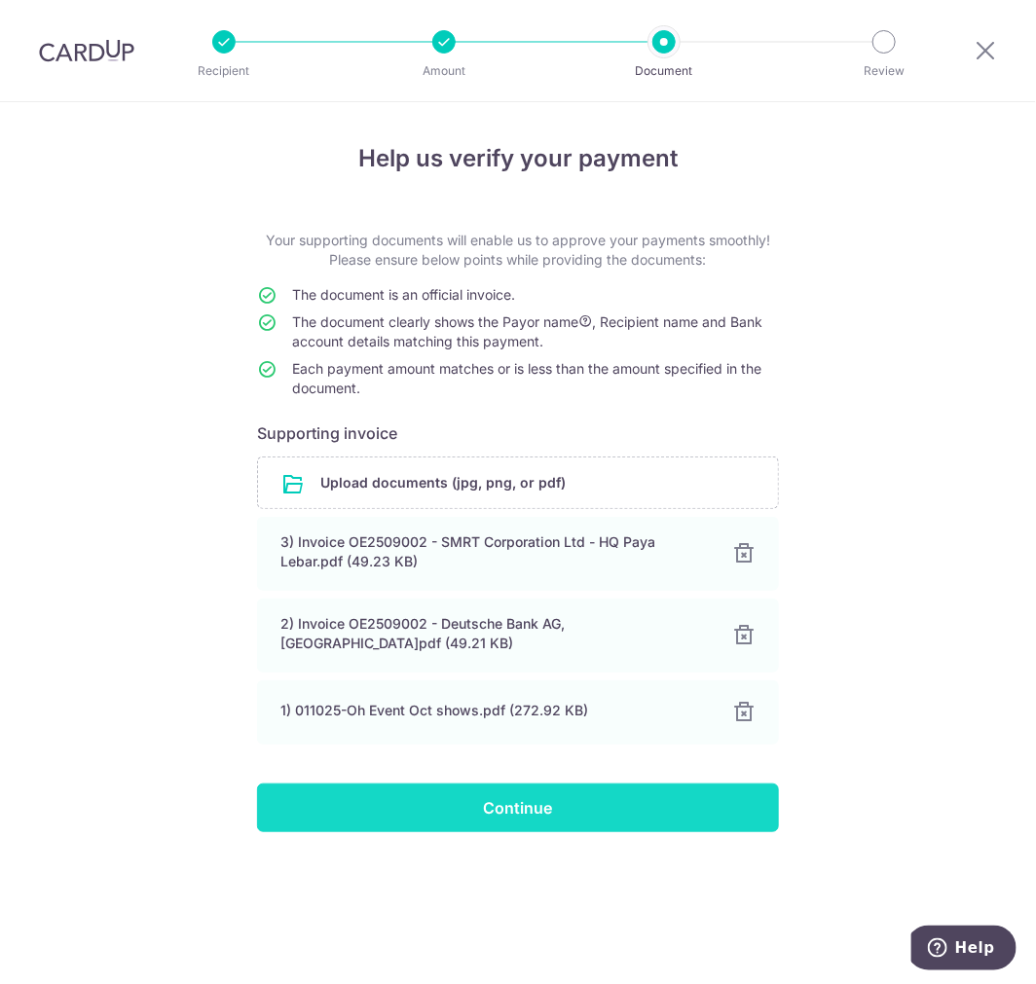
click at [487, 818] on input "Continue" at bounding box center [518, 808] width 522 height 49
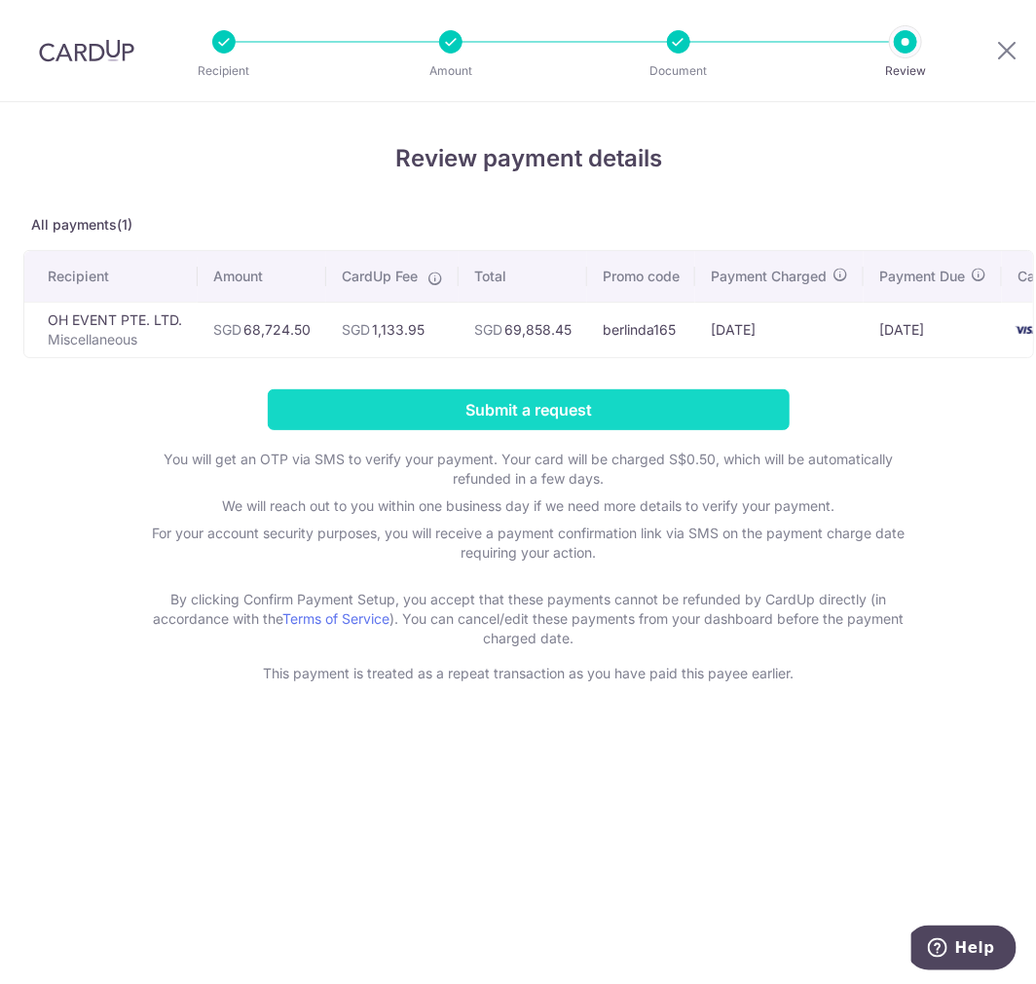
click at [469, 410] on input "Submit a request" at bounding box center [529, 409] width 522 height 41
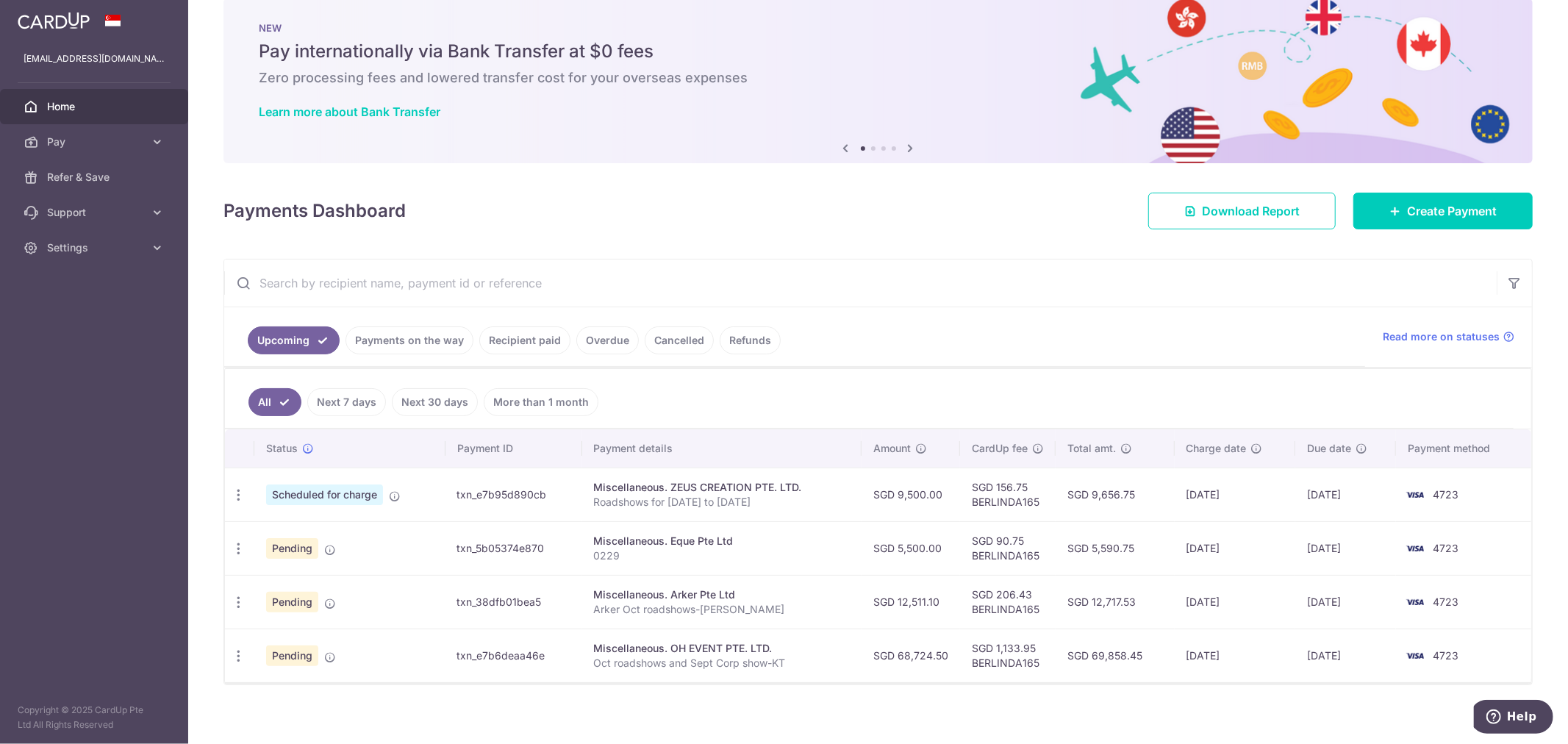
scroll to position [37, 0]
